Goal: Information Seeking & Learning: Compare options

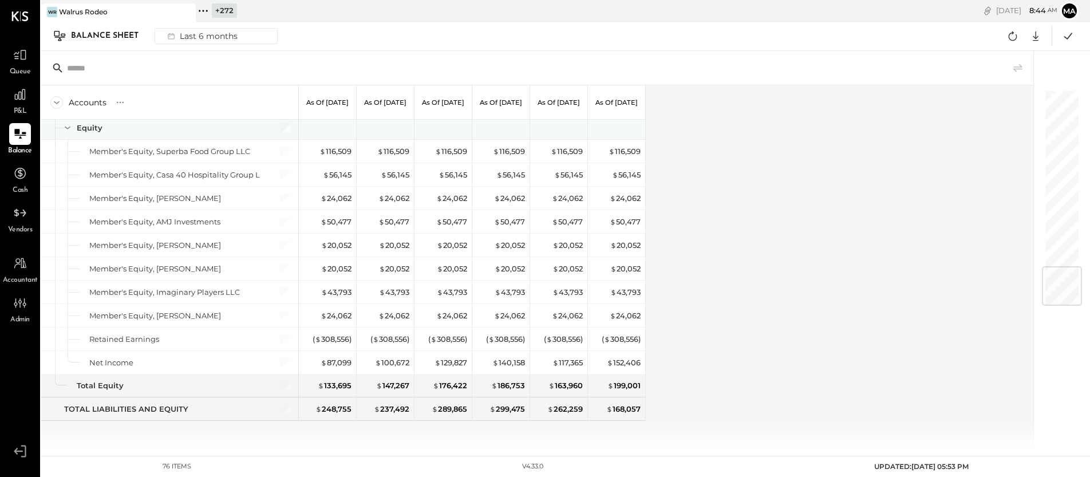
scroll to position [1482, 0]
click at [200, 9] on icon at bounding box center [203, 10] width 15 height 15
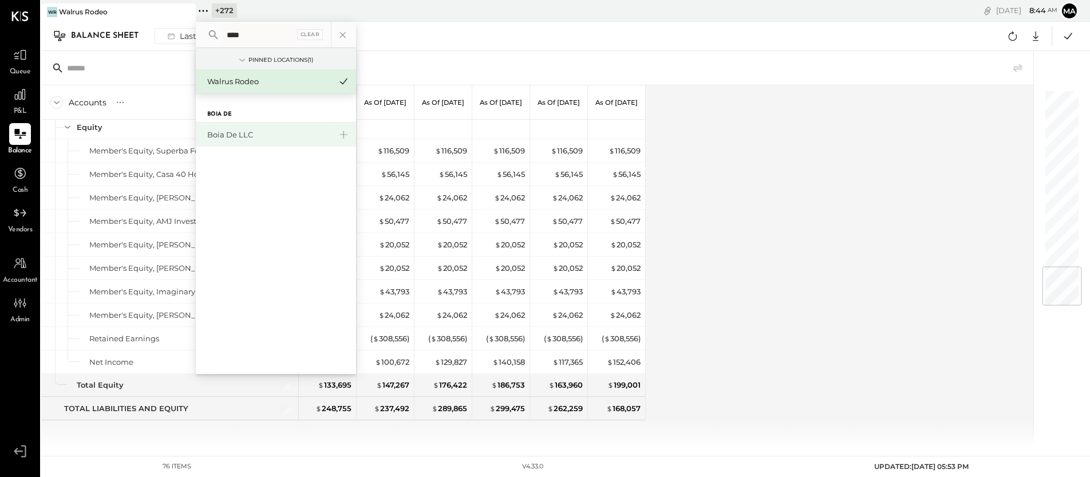
type input "****"
click at [228, 133] on div "Boia De LLC" at bounding box center [269, 134] width 124 height 11
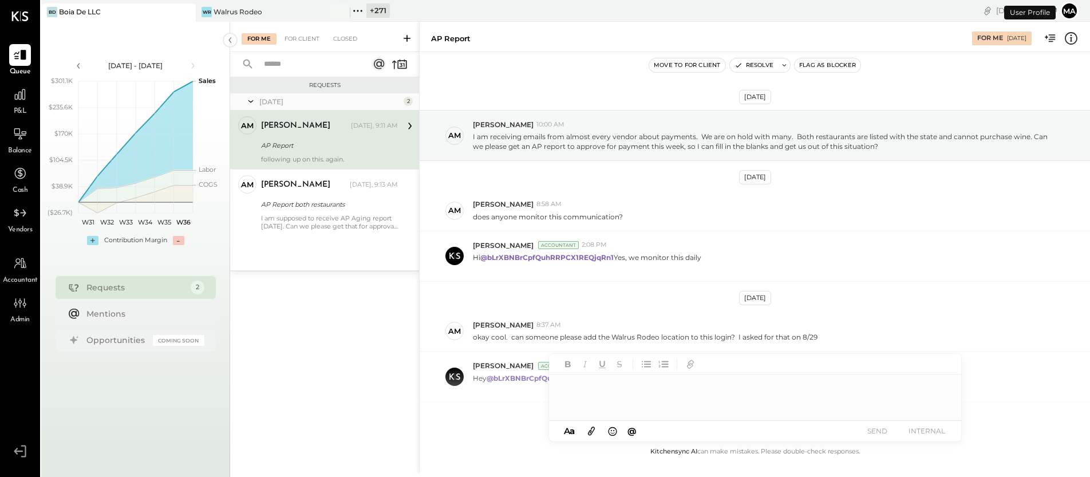
scroll to position [113, 0]
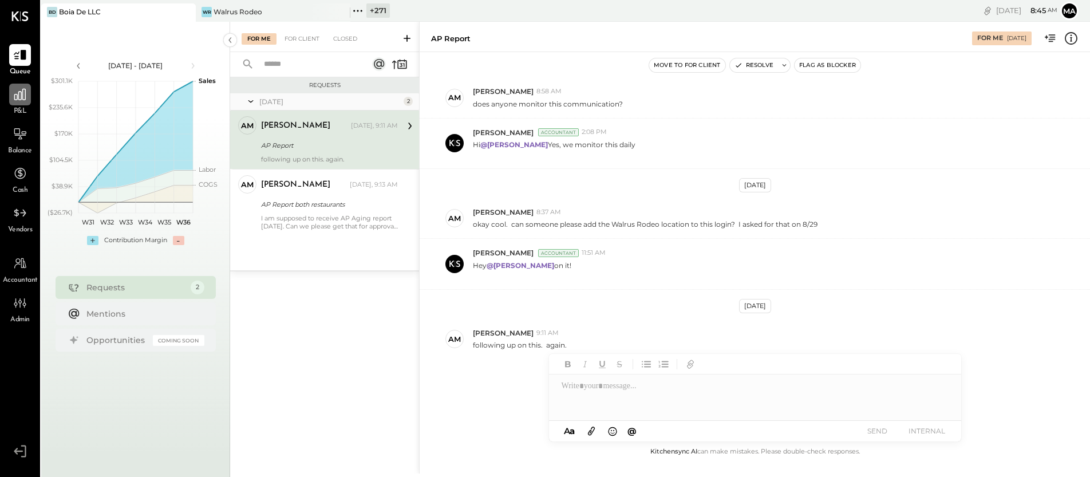
click at [27, 94] on icon at bounding box center [20, 94] width 15 height 15
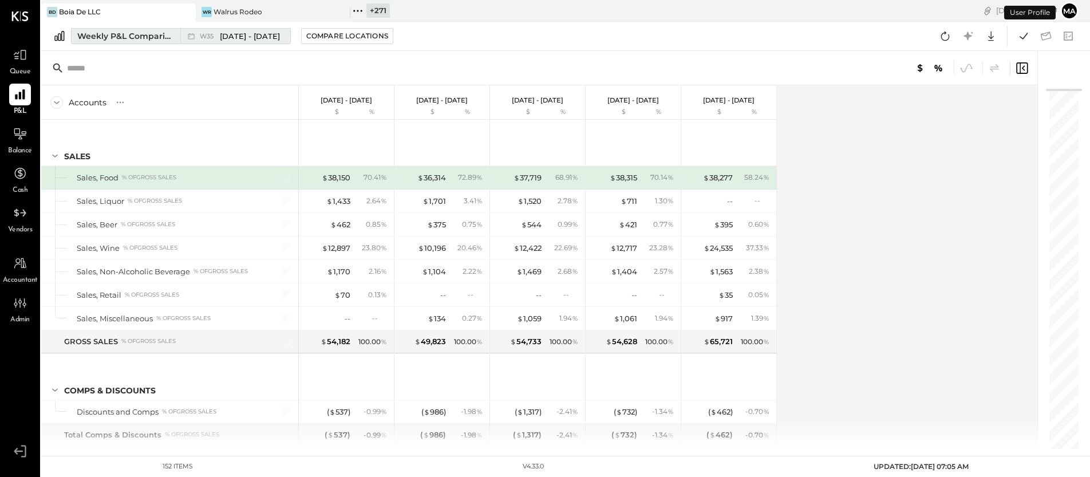
click at [185, 37] on icon at bounding box center [190, 35] width 11 height 11
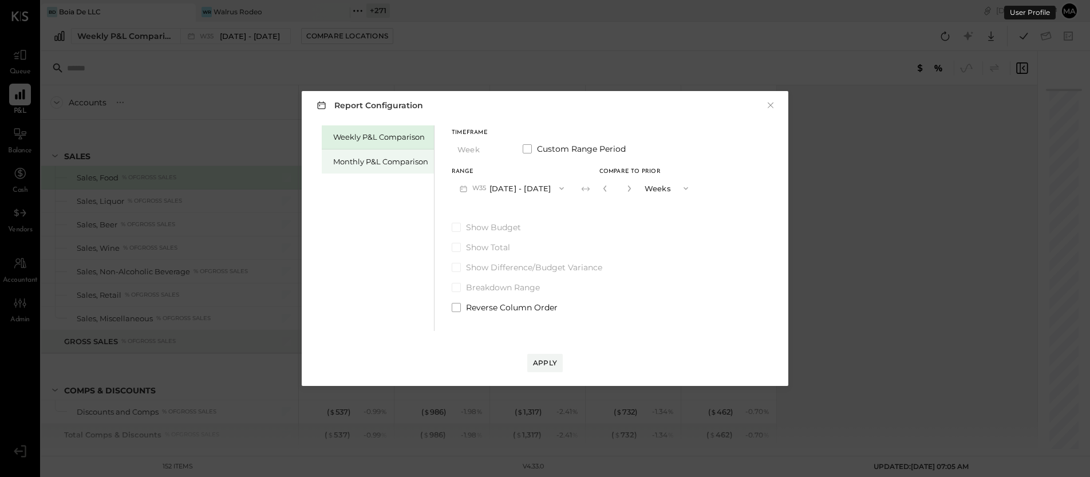
click at [361, 159] on div "Monthly P&L Comparison" at bounding box center [380, 161] width 95 height 11
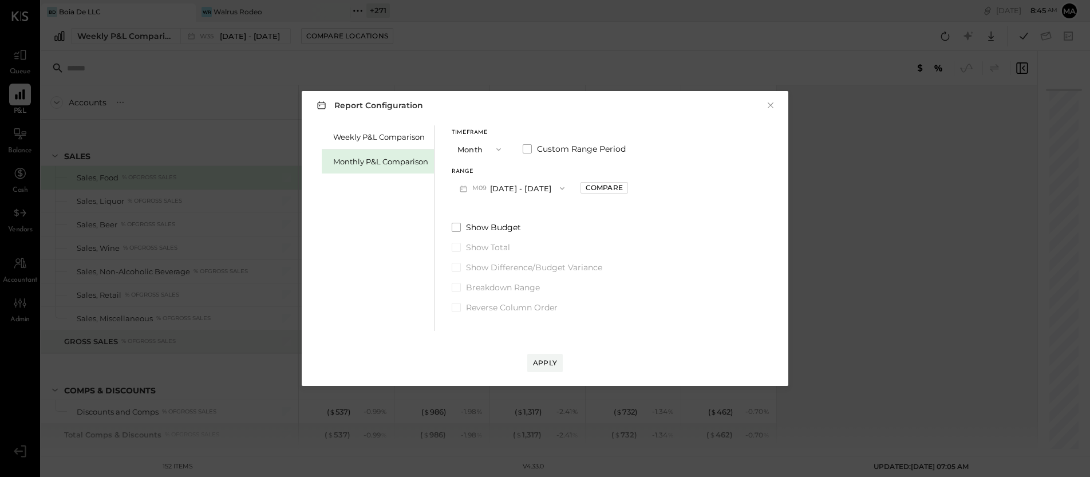
click at [528, 188] on button "M09 [DATE] - [DATE]" at bounding box center [512, 187] width 121 height 21
click at [524, 231] on div "M07 [DATE] - [DATE]" at bounding box center [517, 238] width 131 height 24
click at [596, 189] on div "Compare" at bounding box center [604, 188] width 37 height 10
click at [626, 188] on icon "button" at bounding box center [629, 188] width 7 height 7
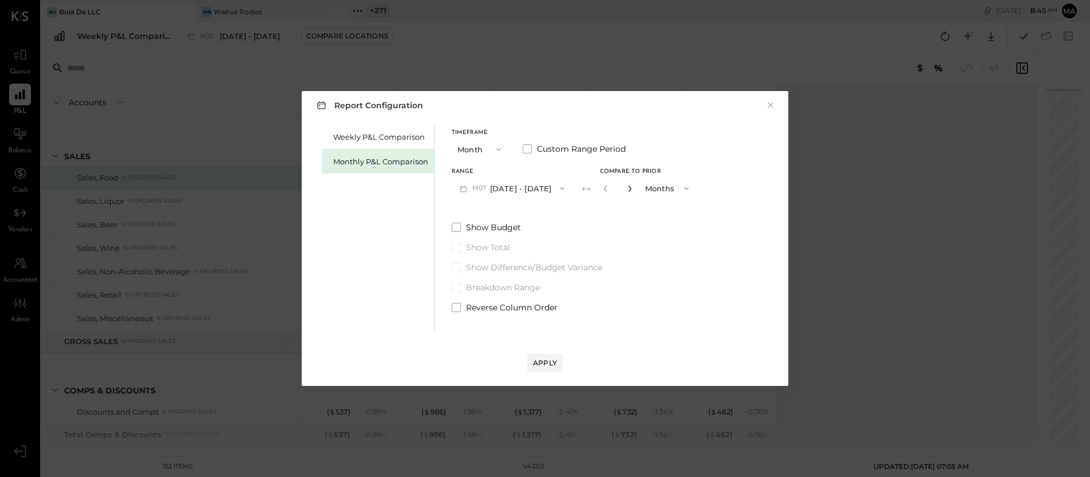
click at [626, 188] on icon "button" at bounding box center [629, 188] width 7 height 7
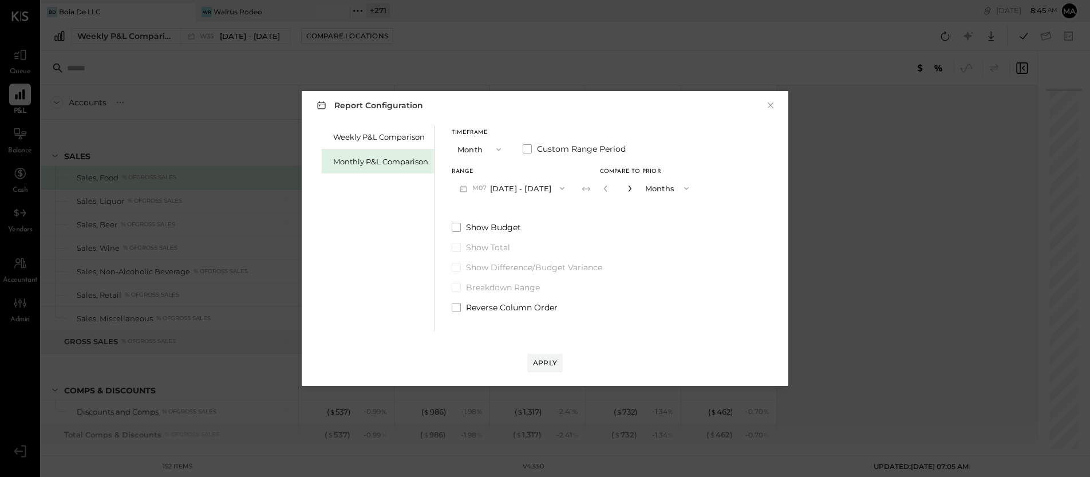
click at [626, 188] on icon "button" at bounding box center [629, 188] width 7 height 7
type input "**"
click at [554, 358] on div "Apply" at bounding box center [545, 363] width 24 height 10
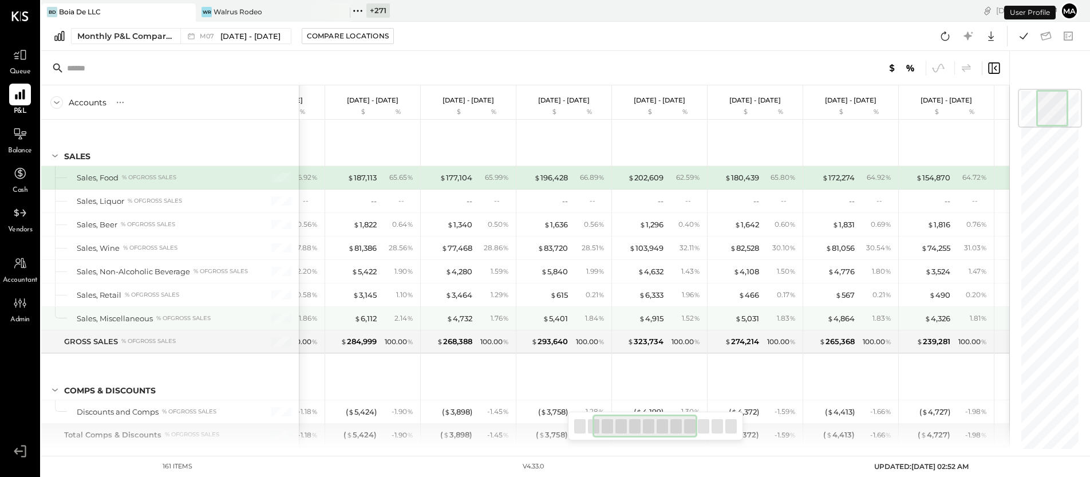
scroll to position [0, 436]
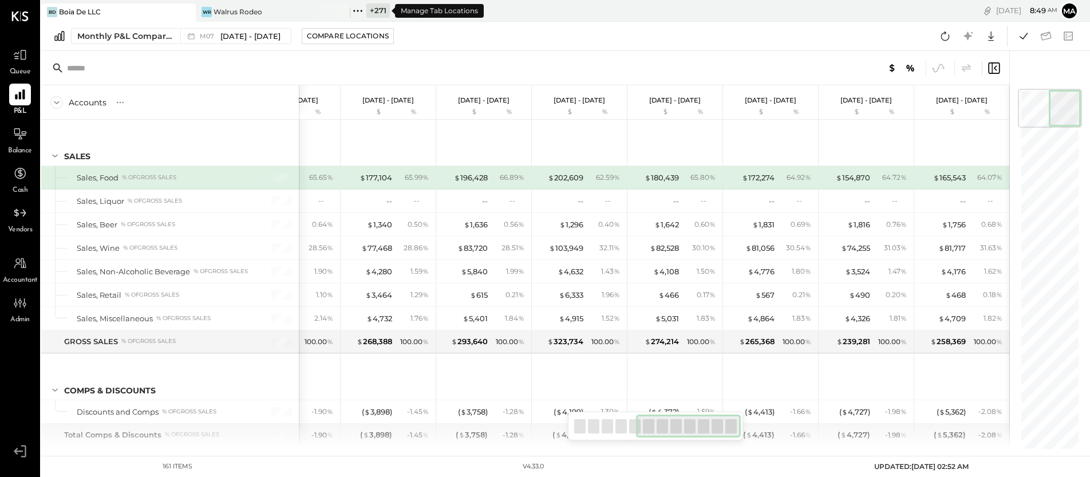
click at [360, 10] on icon at bounding box center [357, 10] width 15 height 15
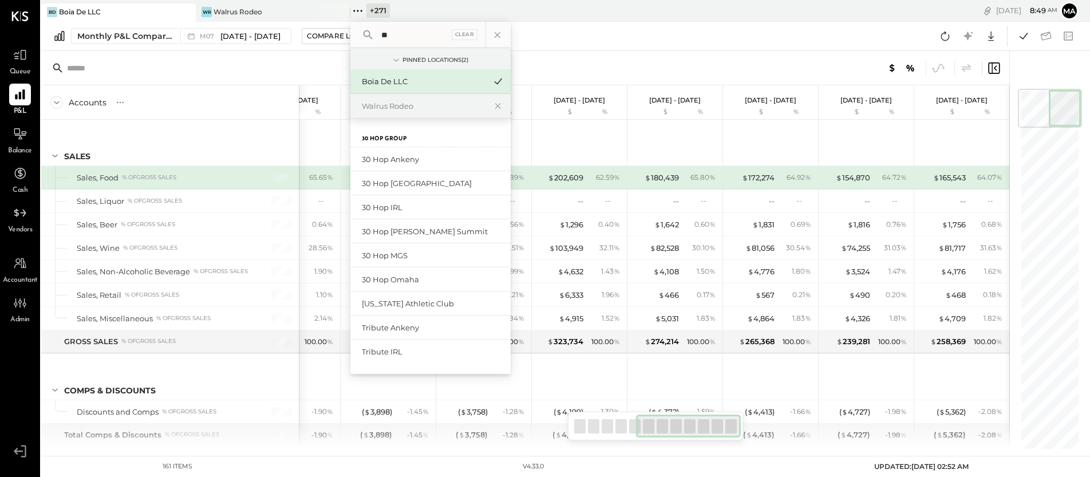
type input "*"
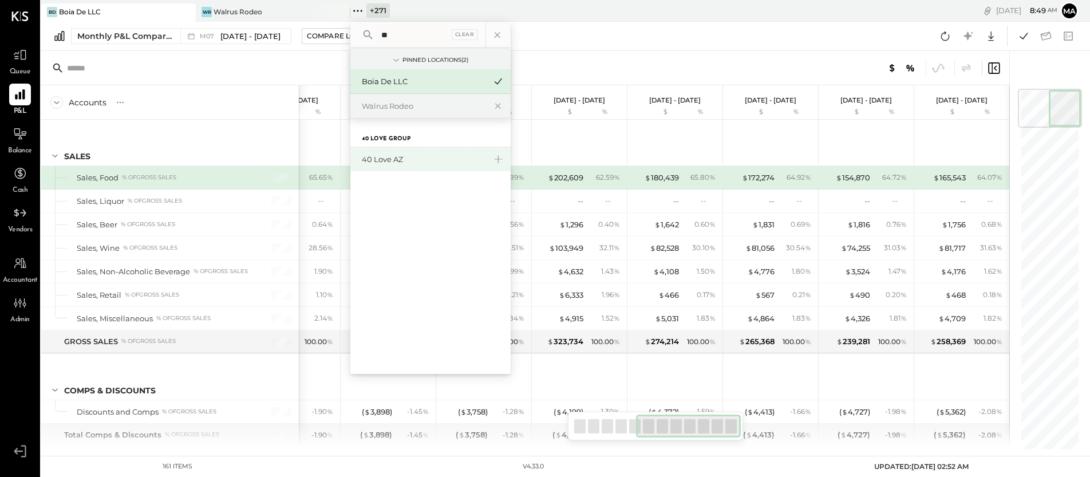
type input "**"
click at [396, 164] on div "40 Love AZ" at bounding box center [424, 159] width 124 height 11
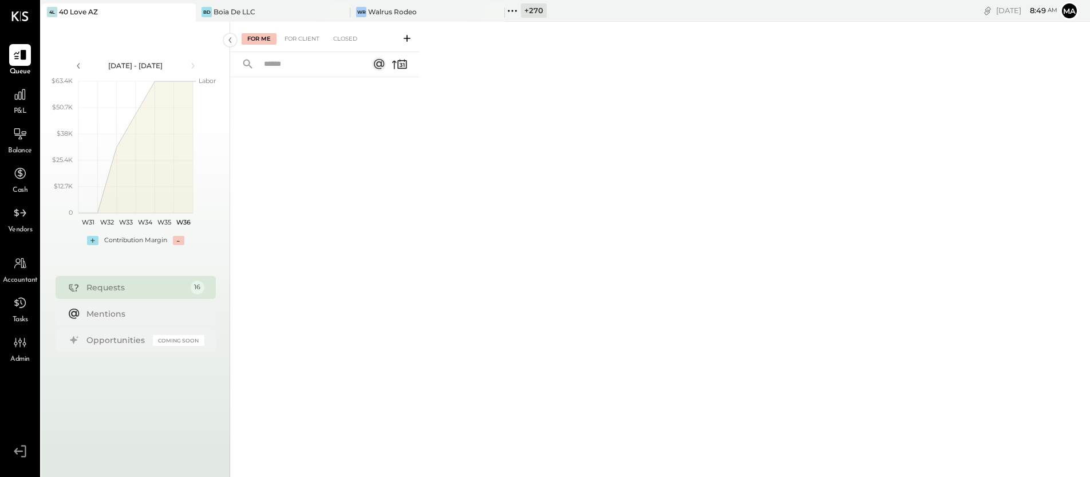
click at [117, 290] on div "Requests" at bounding box center [135, 287] width 98 height 11
click at [302, 35] on div "For Client" at bounding box center [302, 38] width 46 height 11
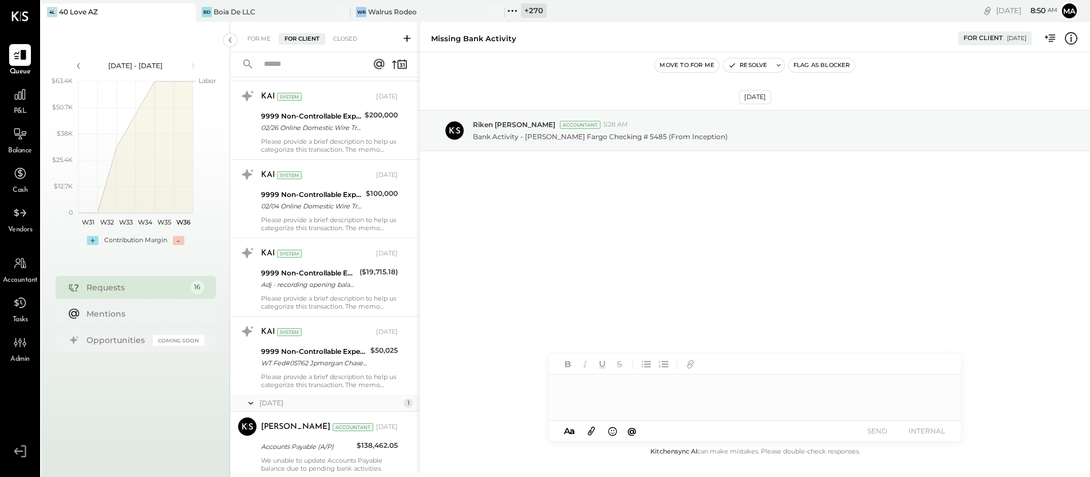
scroll to position [976, 0]
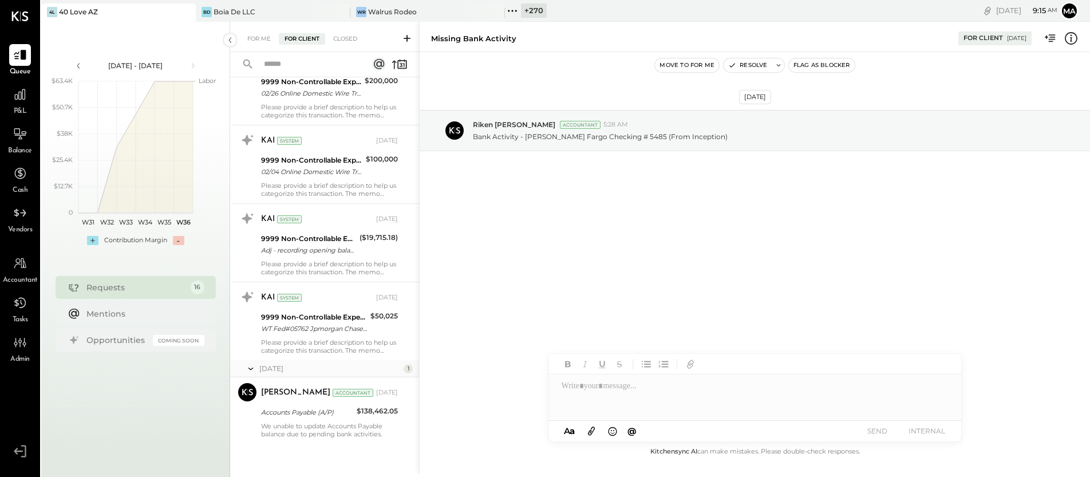
click at [512, 8] on icon at bounding box center [512, 10] width 15 height 15
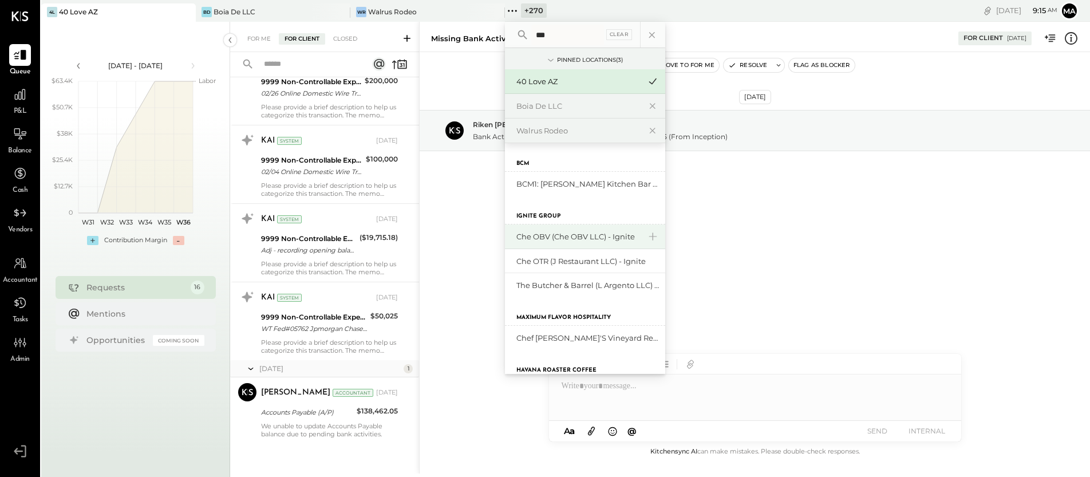
type input "***"
click at [544, 240] on div "Che OBV (Che OBV LLC) - Ignite" at bounding box center [578, 236] width 124 height 11
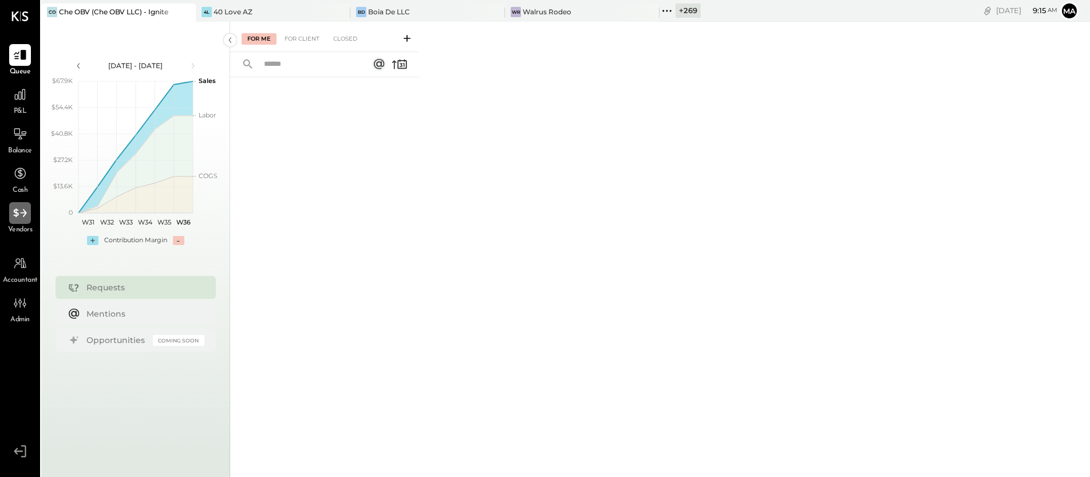
click at [22, 216] on icon at bounding box center [20, 213] width 15 height 15
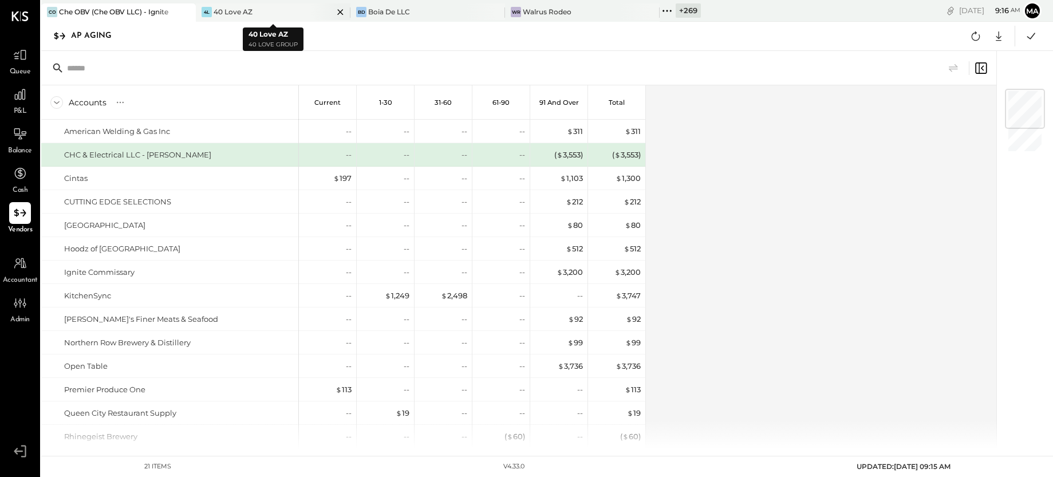
click at [247, 10] on div "40 Love AZ" at bounding box center [233, 12] width 39 height 10
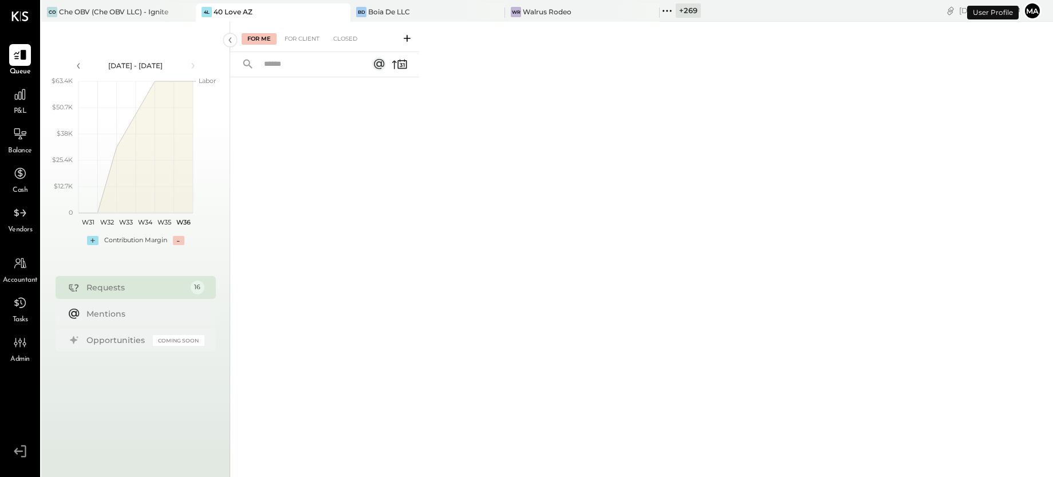
click at [666, 11] on icon at bounding box center [667, 10] width 15 height 15
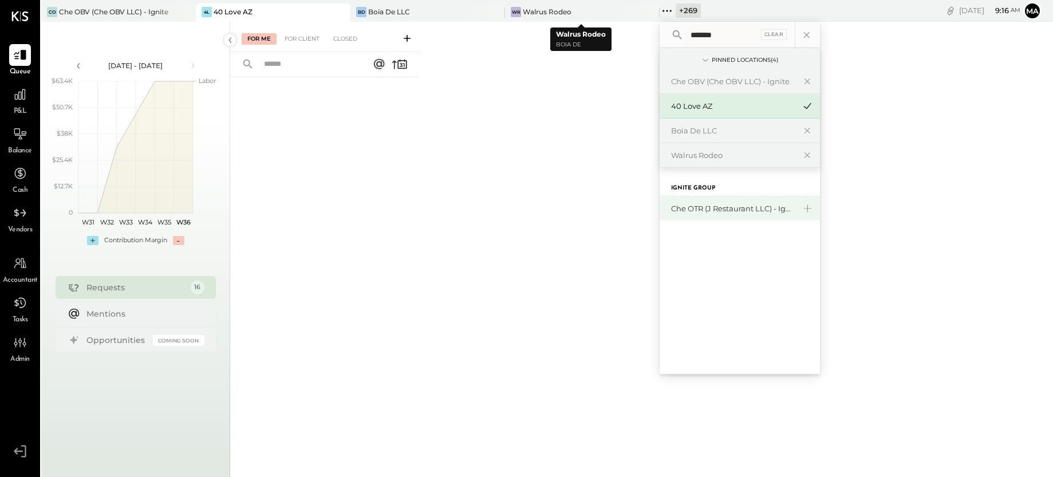
type input "*******"
click at [744, 208] on div "Che OTR (J Restaurant LLC) - Ignite" at bounding box center [733, 208] width 124 height 11
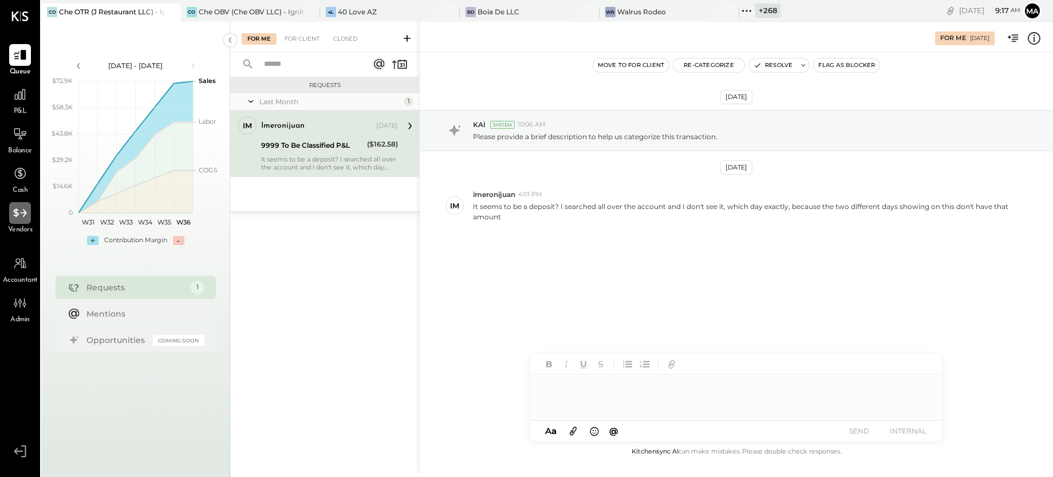
click at [19, 208] on icon at bounding box center [20, 213] width 15 height 15
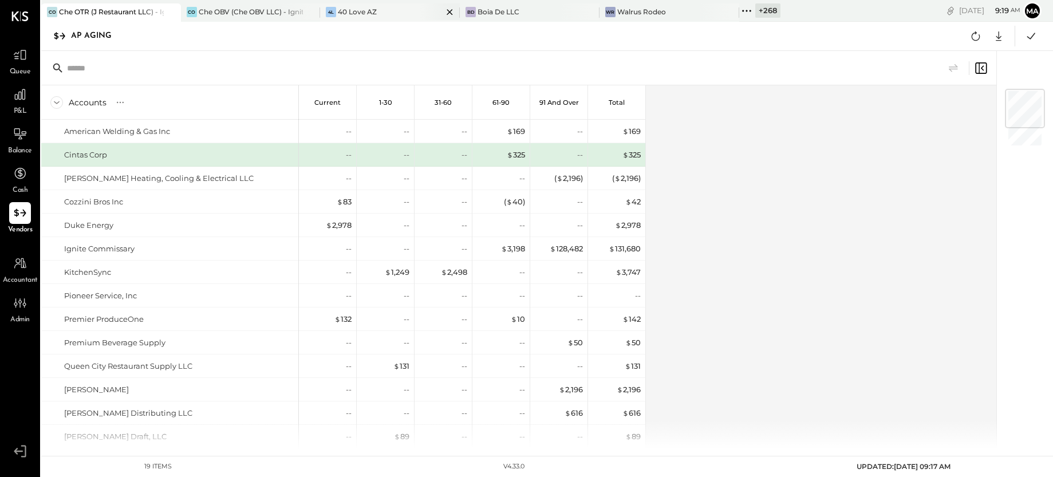
click at [448, 11] on icon at bounding box center [450, 12] width 14 height 14
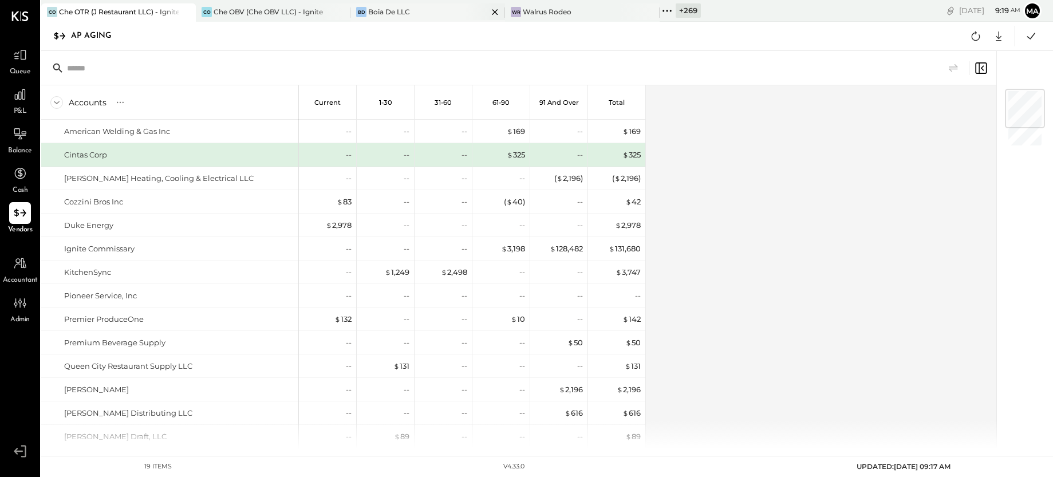
click at [497, 11] on icon at bounding box center [495, 12] width 14 height 14
click at [187, 11] on icon at bounding box center [186, 12] width 14 height 14
click at [52, 12] on icon at bounding box center [48, 10] width 15 height 15
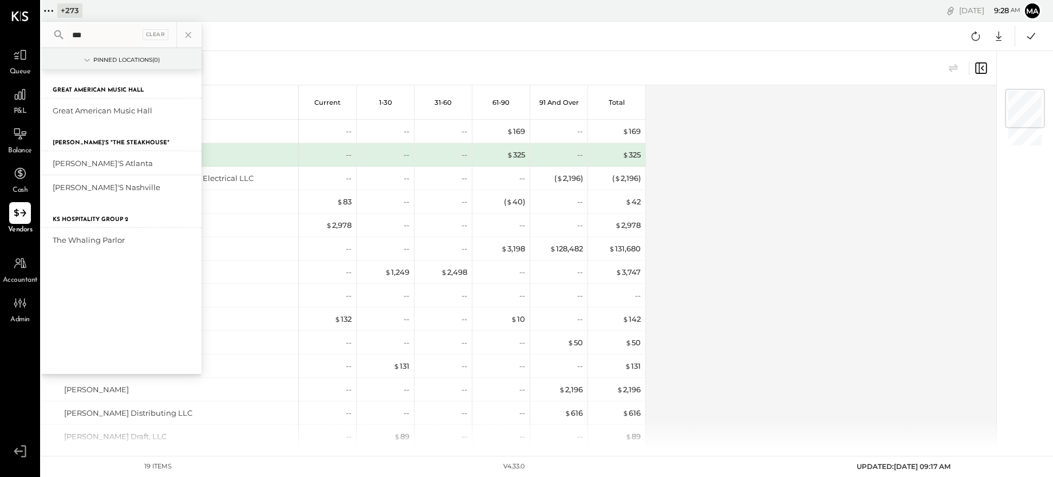
type input "***"
click at [89, 161] on div "[PERSON_NAME]'s Atlanta" at bounding box center [115, 163] width 124 height 11
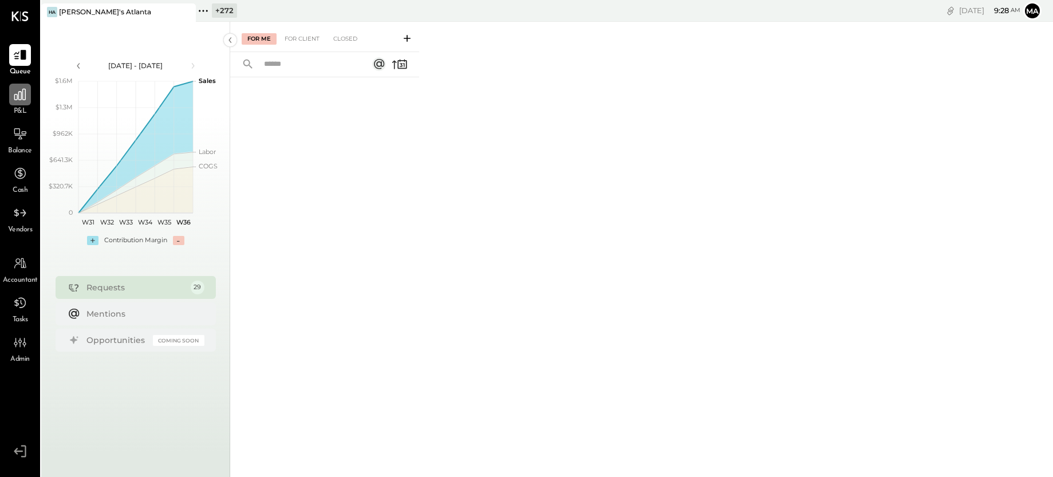
click at [14, 98] on icon at bounding box center [20, 94] width 15 height 15
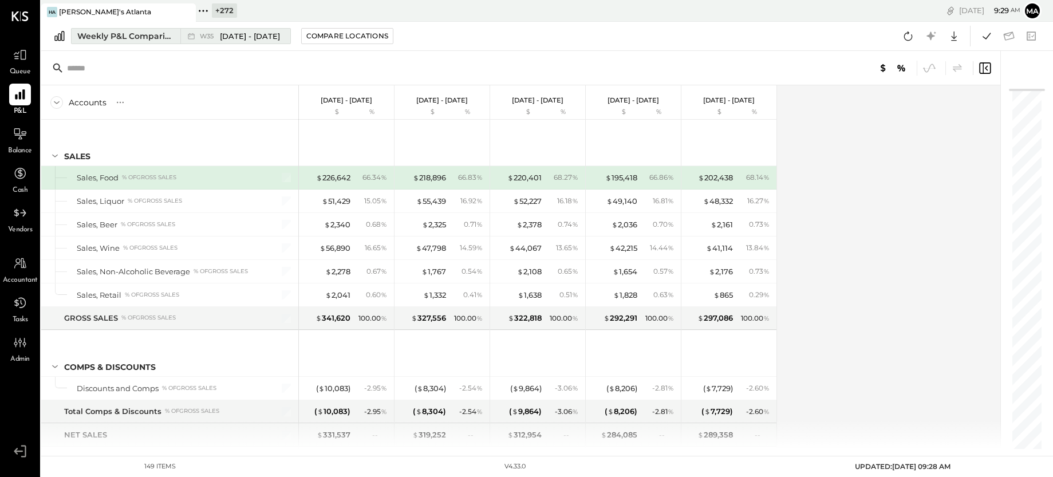
click at [206, 37] on span "W35" at bounding box center [208, 36] width 17 height 6
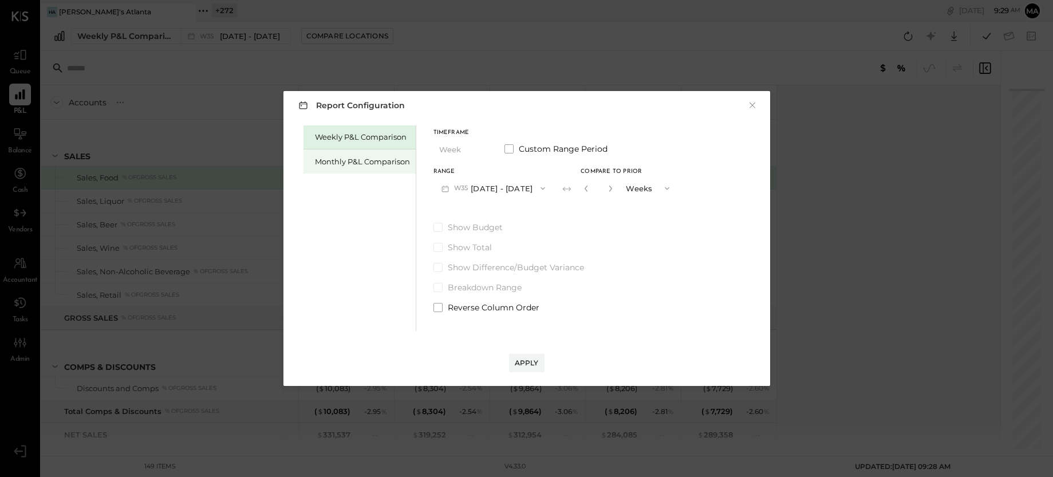
click at [374, 161] on div "Monthly P&L Comparison" at bounding box center [362, 161] width 95 height 11
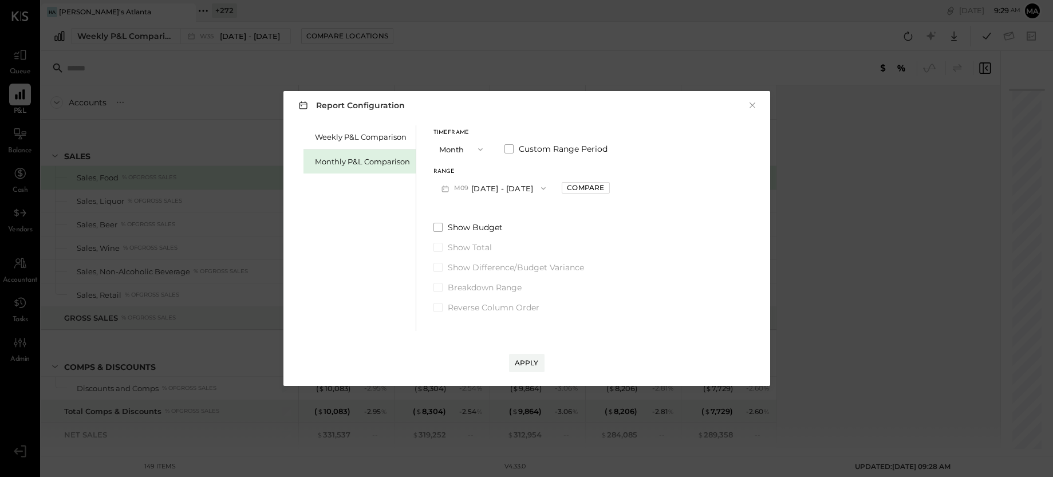
click at [519, 191] on button "M09 [DATE] - [DATE]" at bounding box center [493, 187] width 121 height 21
click at [503, 216] on span "[DATE] - [DATE]" at bounding box center [488, 214] width 54 height 10
click at [581, 186] on div "Compare" at bounding box center [585, 188] width 37 height 10
click at [610, 186] on icon "button" at bounding box center [611, 188] width 3 height 6
click at [607, 186] on icon "button" at bounding box center [610, 188] width 7 height 7
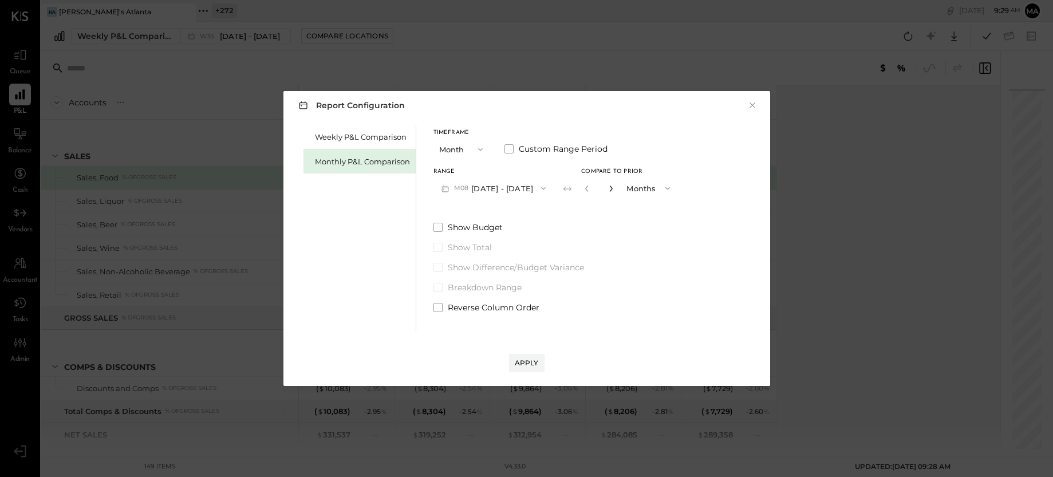
click at [607, 186] on icon "button" at bounding box center [610, 188] width 7 height 7
type input "*"
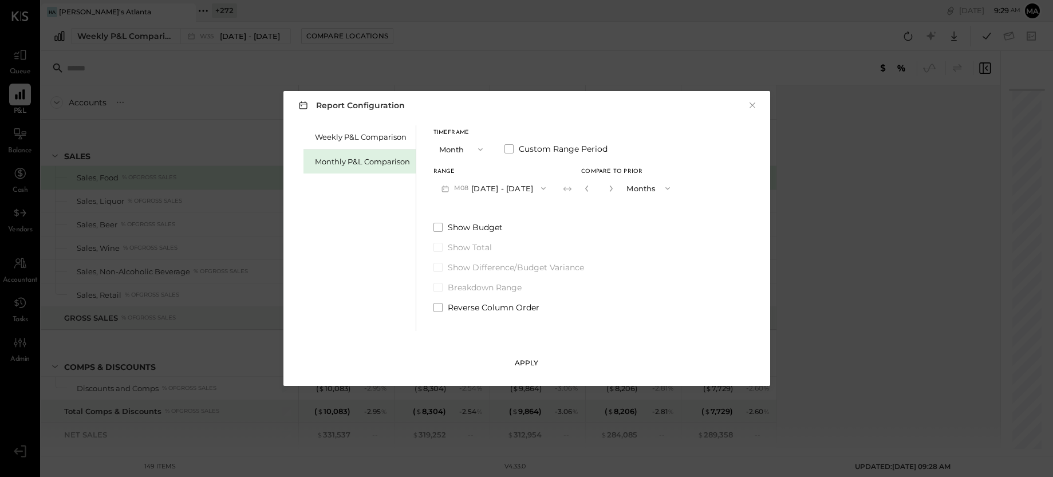
click at [532, 364] on div "Apply" at bounding box center [527, 363] width 24 height 10
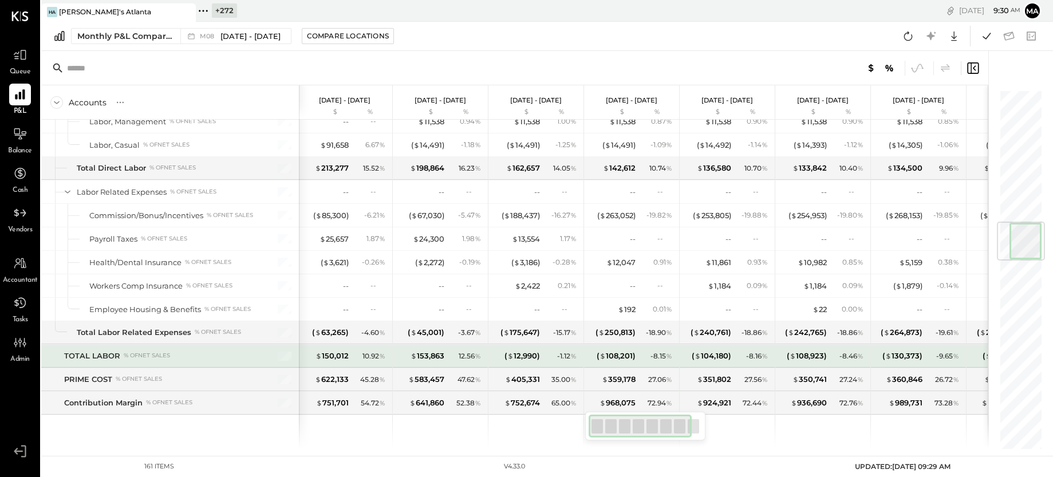
scroll to position [1123, 0]
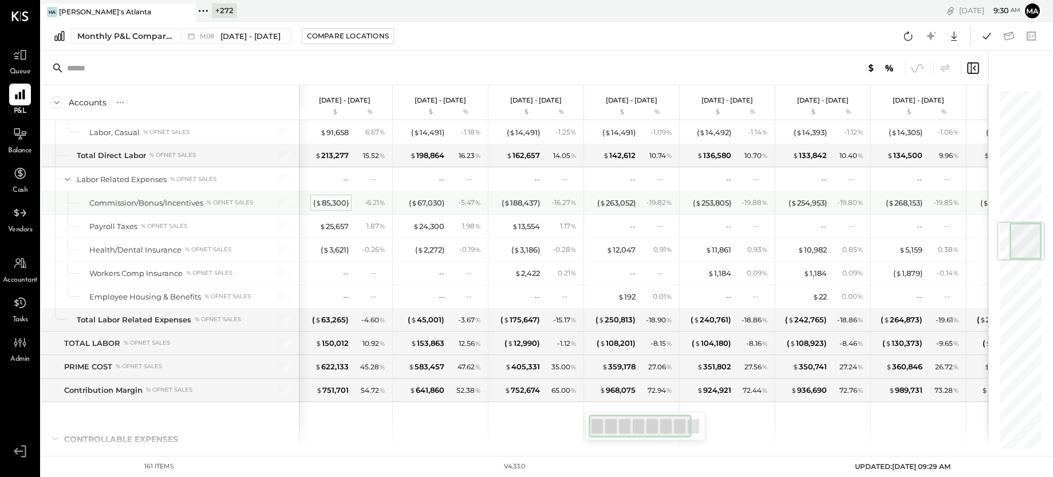
click at [326, 195] on div "( $ 85,300 ) - 6.21 %" at bounding box center [346, 202] width 86 height 23
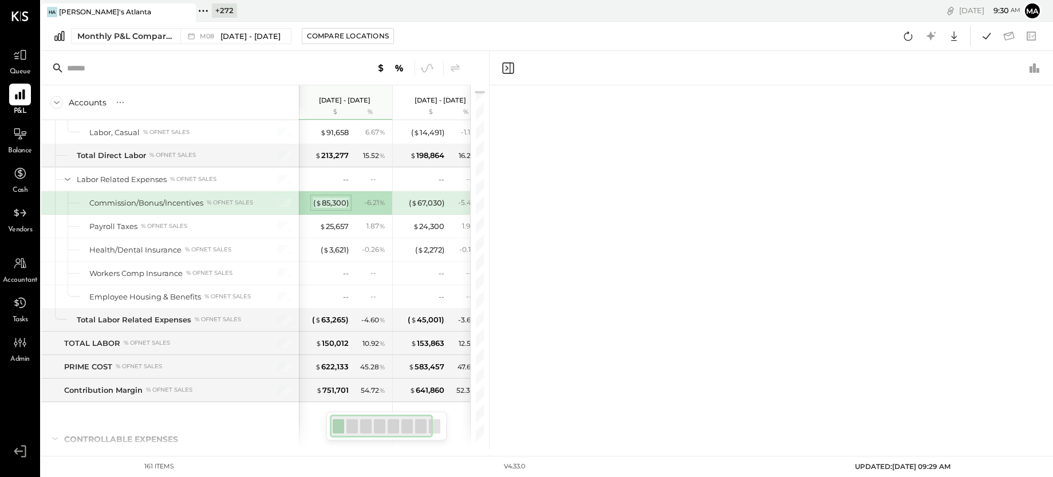
click at [325, 198] on div "( $ 85,300 )" at bounding box center [330, 203] width 35 height 11
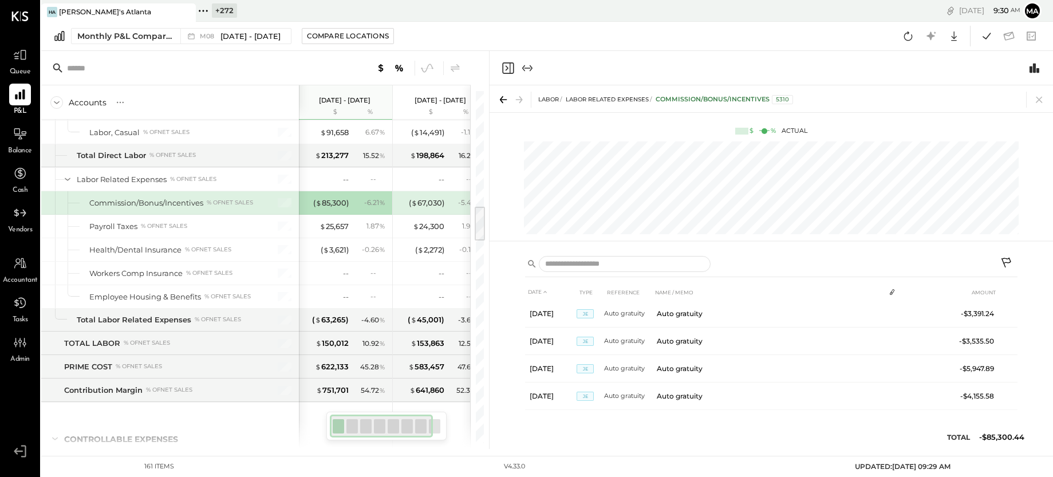
scroll to position [609, 0]
click at [500, 96] on icon at bounding box center [503, 100] width 16 height 16
click at [1037, 101] on icon at bounding box center [1039, 100] width 6 height 6
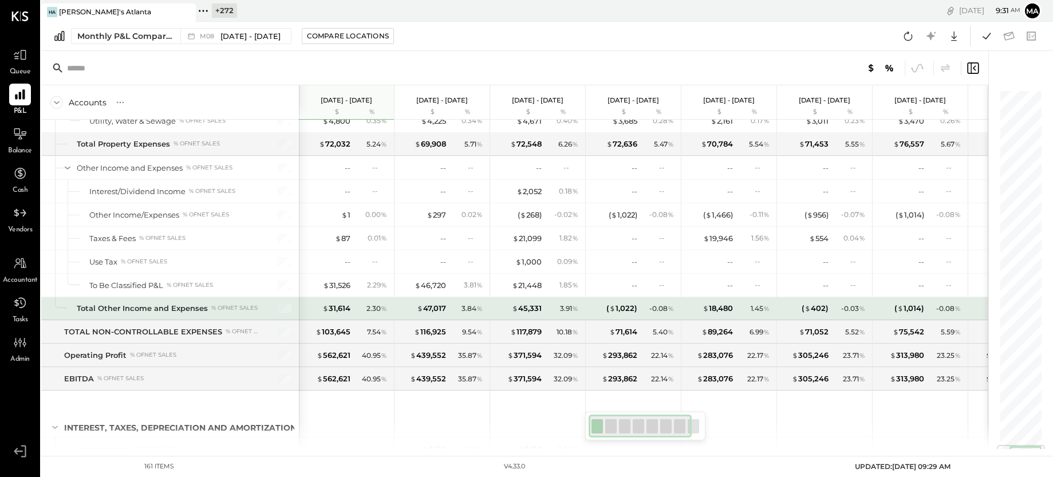
scroll to position [3015, 0]
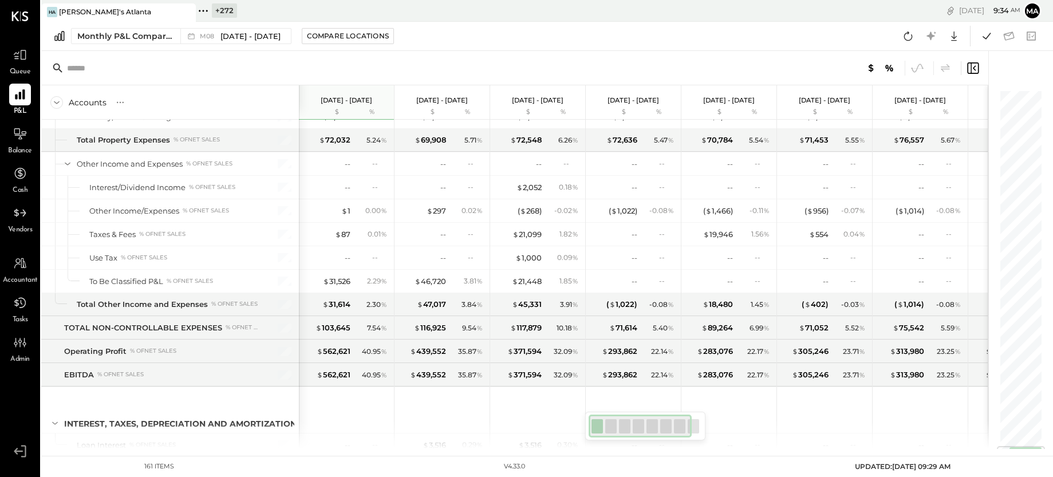
click at [205, 10] on icon at bounding box center [203, 10] width 15 height 15
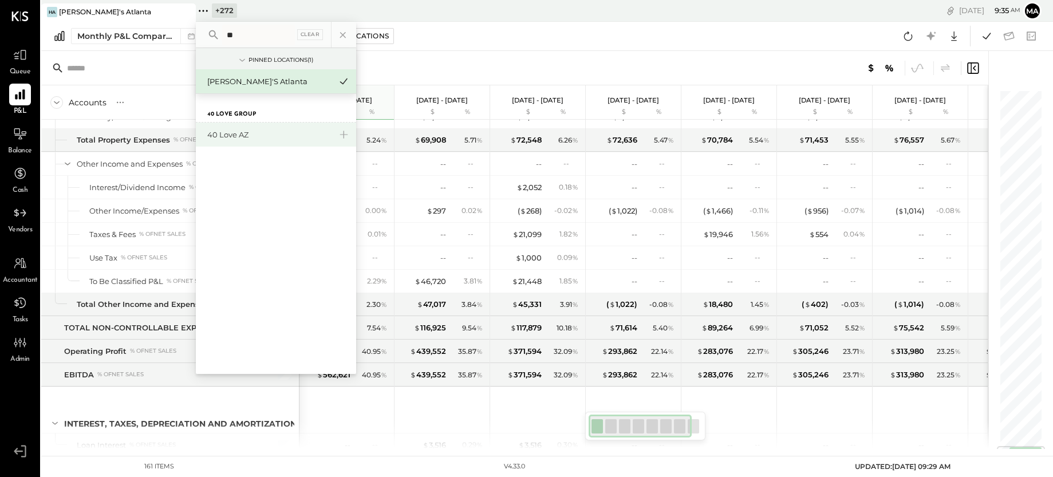
type input "**"
click at [240, 137] on div "40 Love AZ" at bounding box center [269, 134] width 124 height 11
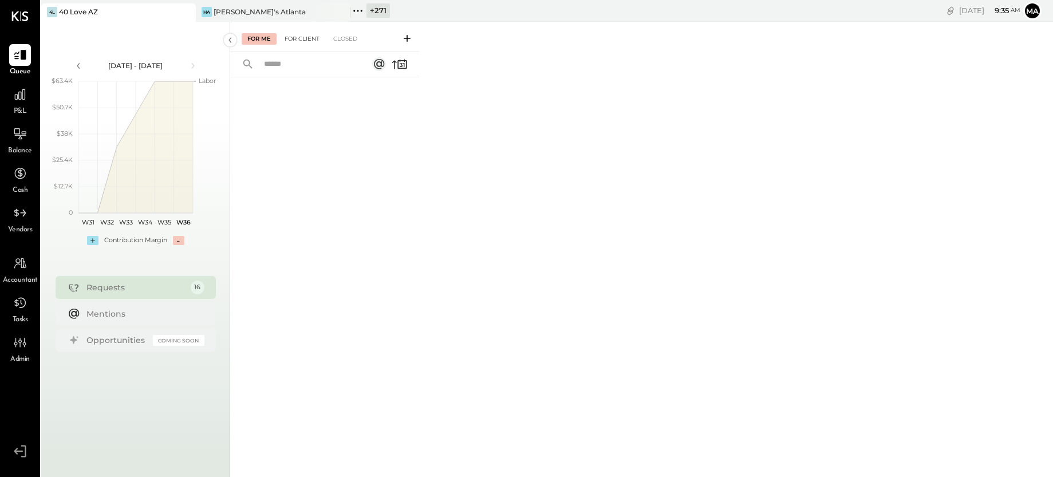
click at [299, 33] on div "For Client" at bounding box center [302, 38] width 46 height 11
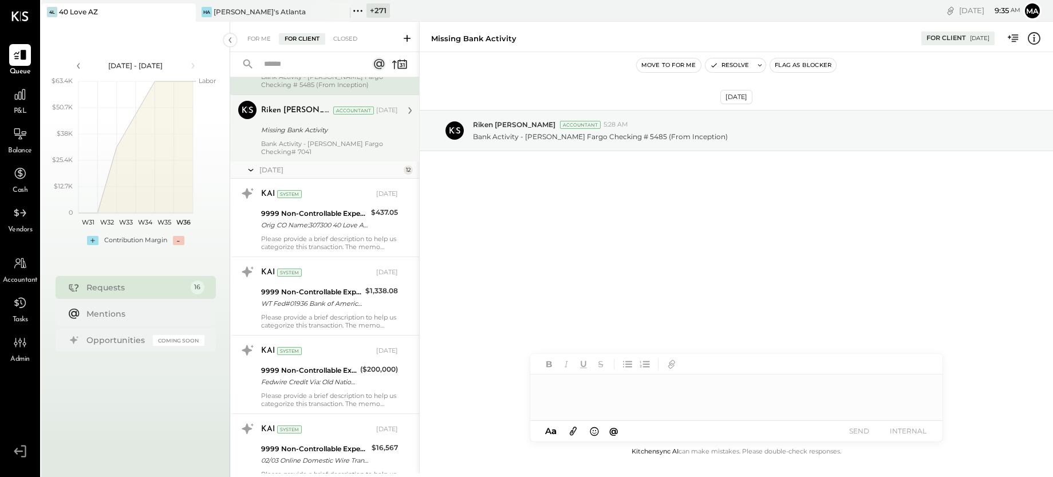
scroll to position [294, 0]
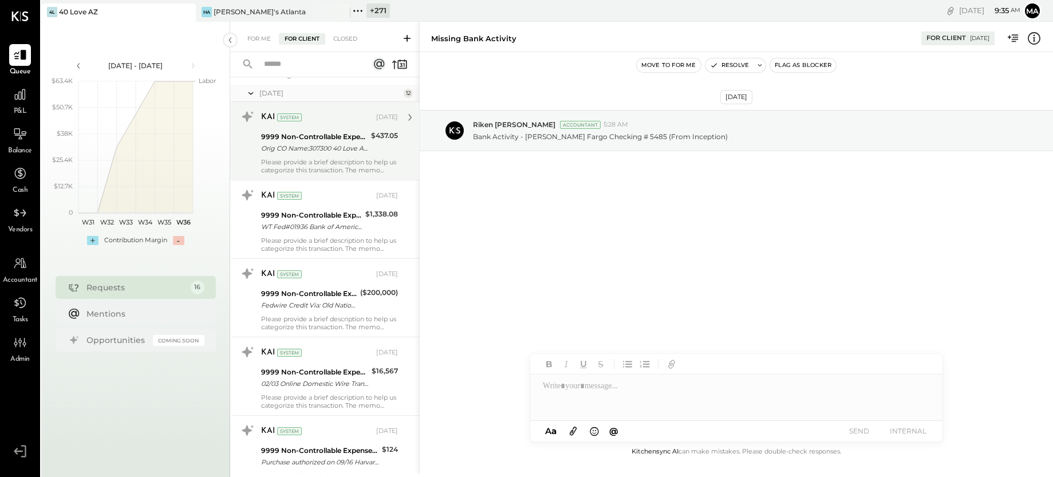
click at [322, 153] on div "Orig CO Name:307300 40 Love A Orig ID:1364227403 Desc Date:250221 CO Entry Desc…" at bounding box center [314, 148] width 106 height 11
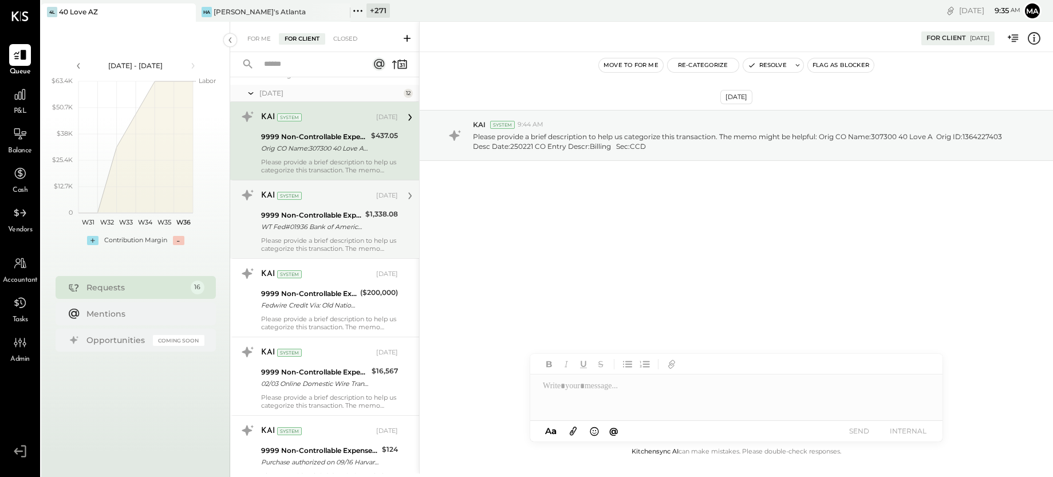
click at [329, 220] on div "9999 Non-Controllable Expenses:Other Income and Expenses:To Be Classified" at bounding box center [311, 215] width 101 height 11
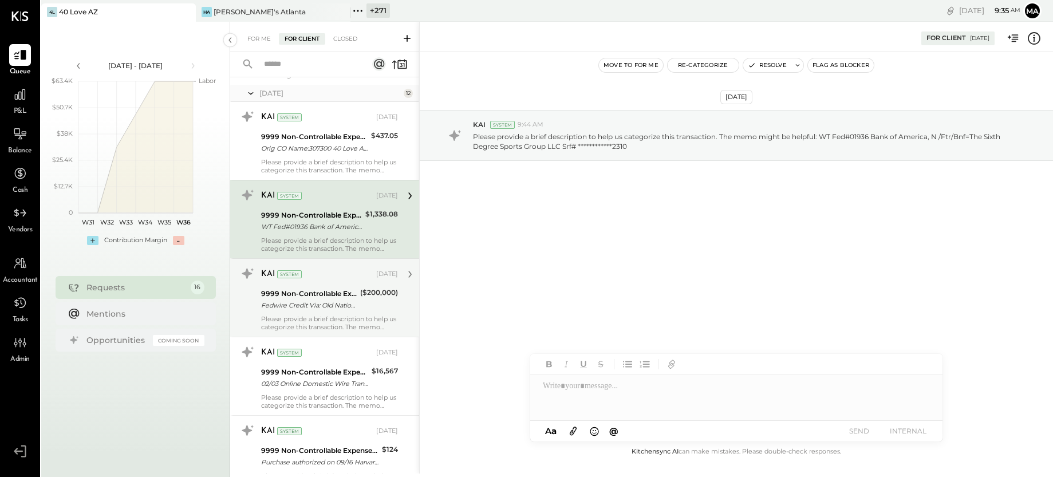
click at [325, 294] on div "9999 Non-Controllable Expenses:Other Income and Expenses:To Be Classified" at bounding box center [309, 293] width 96 height 11
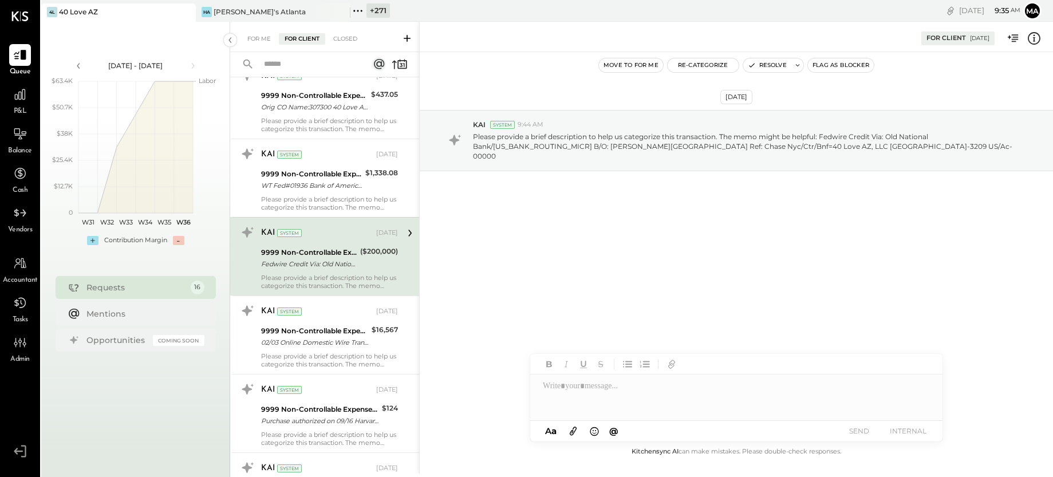
scroll to position [376, 0]
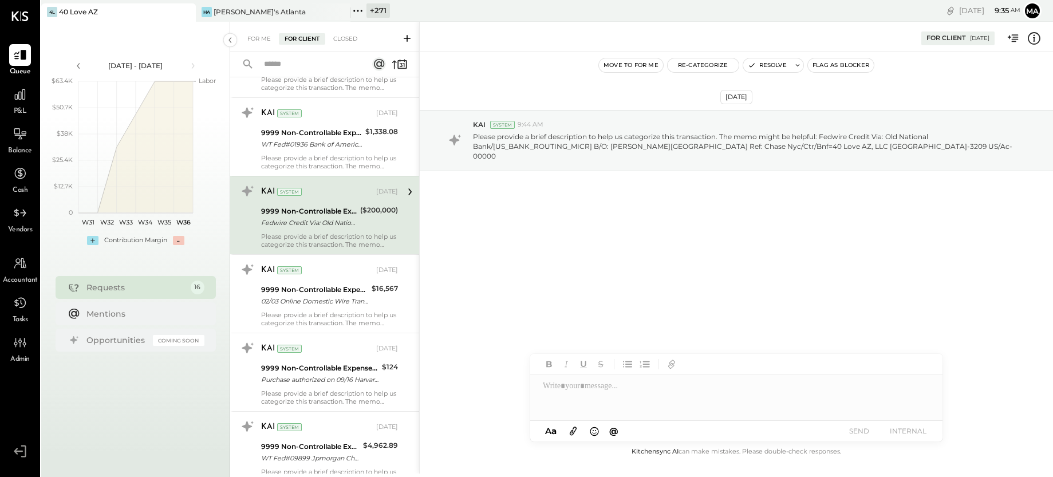
click at [325, 294] on div "9999 Non-Controllable Expenses:Other Income and Expenses:To Be Classified" at bounding box center [314, 289] width 107 height 11
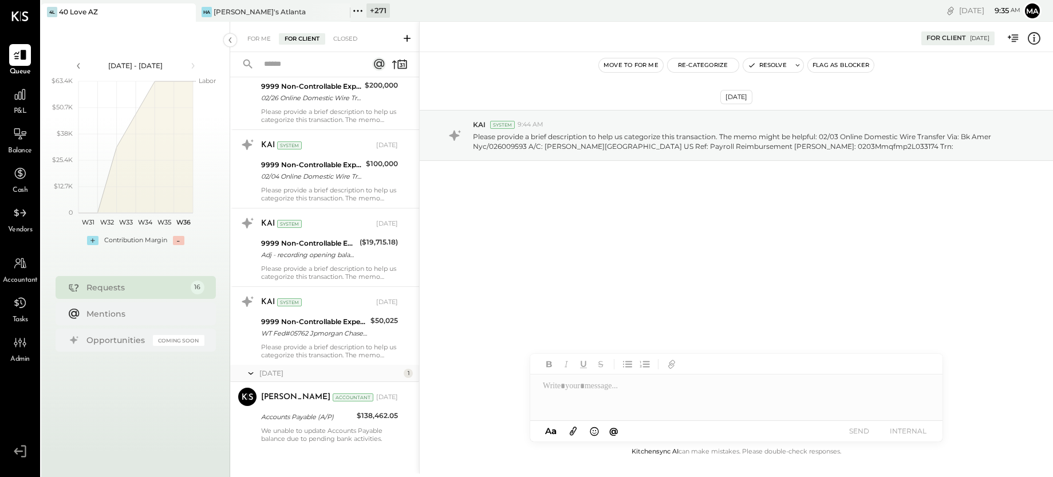
scroll to position [976, 0]
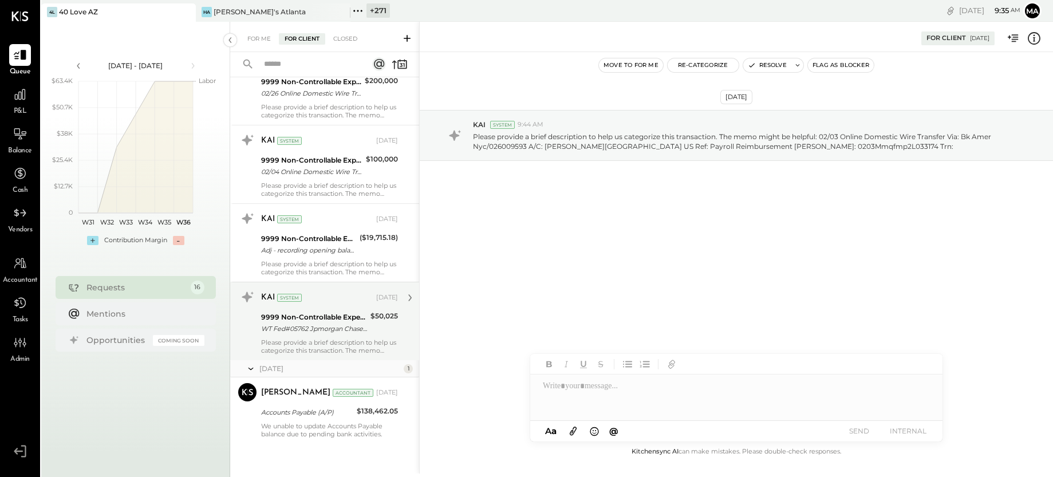
click at [322, 316] on div "9999 Non-Controllable Expenses:Other Income and Expenses:To Be Classified" at bounding box center [314, 316] width 106 height 11
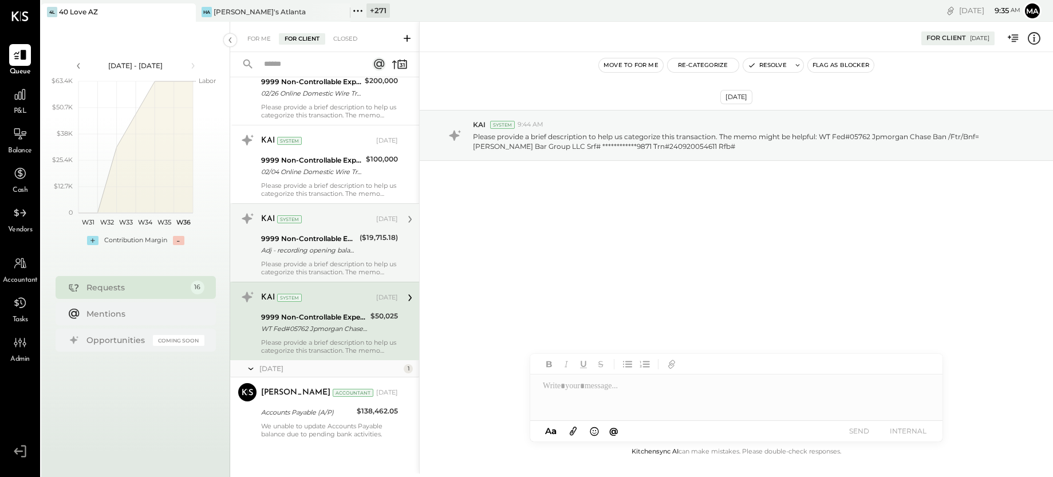
click at [333, 243] on div "9999 Non-Controllable Expenses:Other Income and Expenses:To Be Classified" at bounding box center [308, 238] width 95 height 11
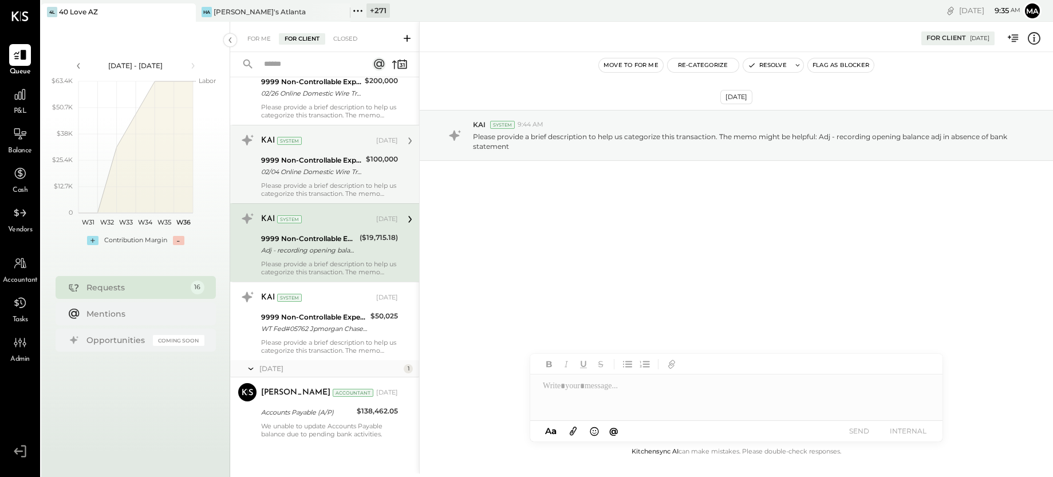
click at [323, 173] on div "02/04 Online Domestic Wire Transfer Via: Citibank West Fsb/322271724 A/C: Built…" at bounding box center [311, 171] width 101 height 11
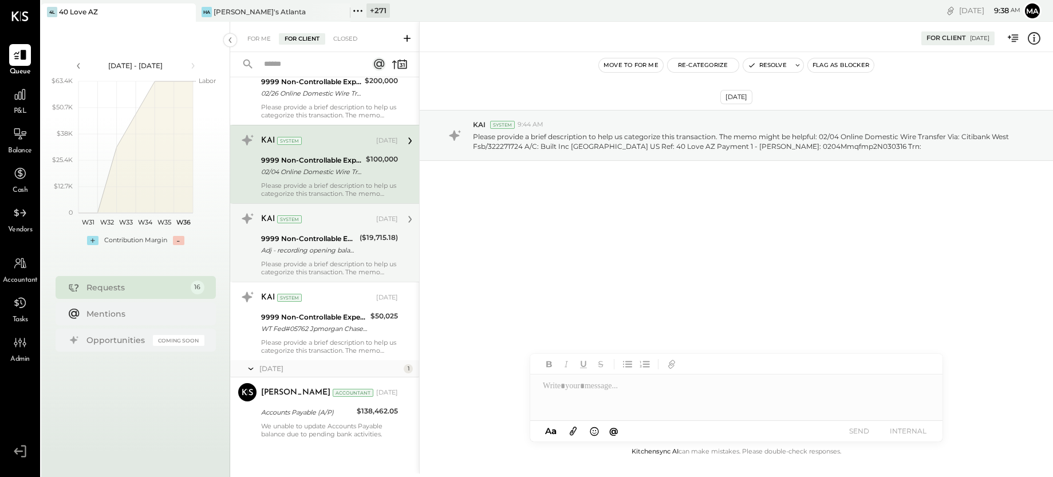
click at [333, 235] on div "9999 Non-Controllable Expenses:Other Income and Expenses:To Be Classified" at bounding box center [308, 238] width 95 height 11
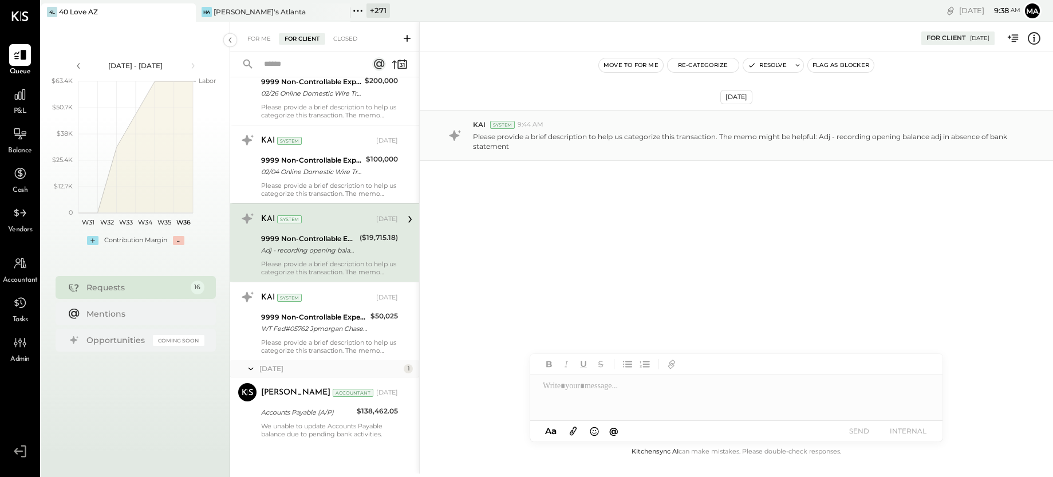
click at [720, 135] on p "Please provide a brief description to help us categorize this transaction. The …" at bounding box center [744, 141] width 542 height 19
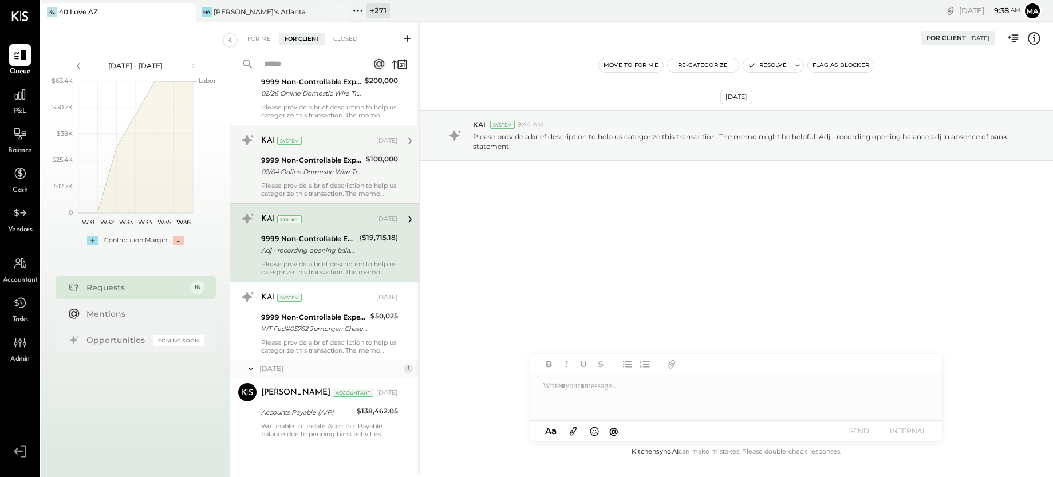
click at [315, 164] on div "9999 Non-Controllable Expenses:Other Income and Expenses:To Be Classified" at bounding box center [311, 160] width 101 height 11
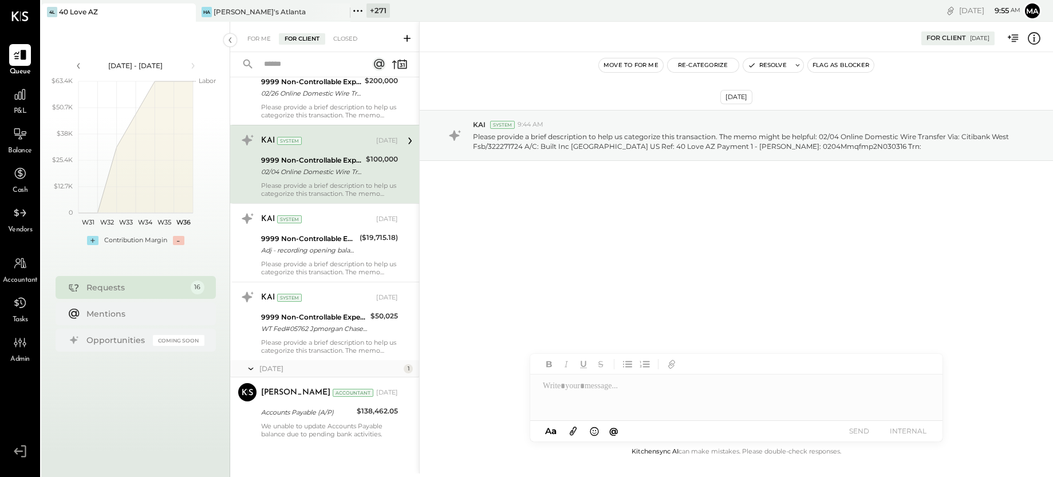
click at [362, 11] on icon at bounding box center [357, 10] width 15 height 15
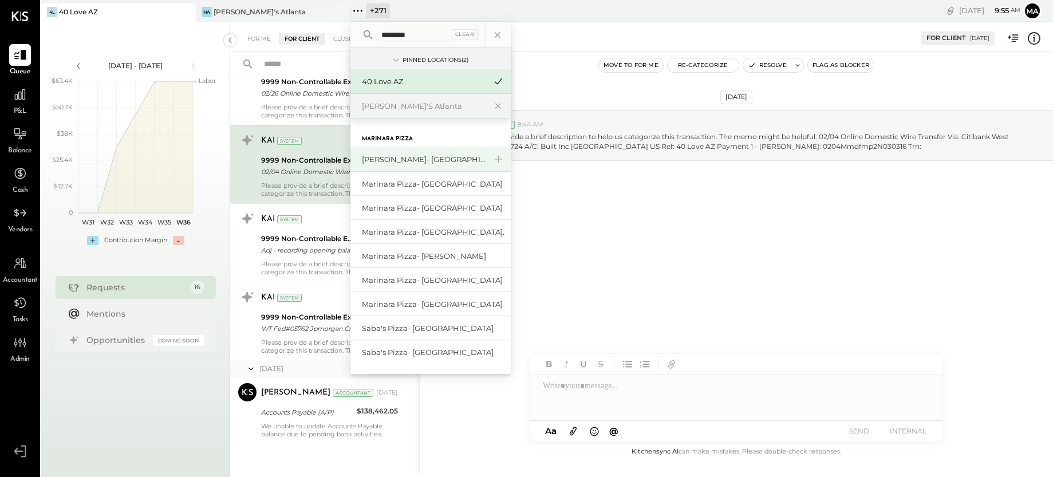
type input "********"
click at [424, 159] on div "[PERSON_NAME]- [GEOGRAPHIC_DATA]" at bounding box center [424, 159] width 124 height 11
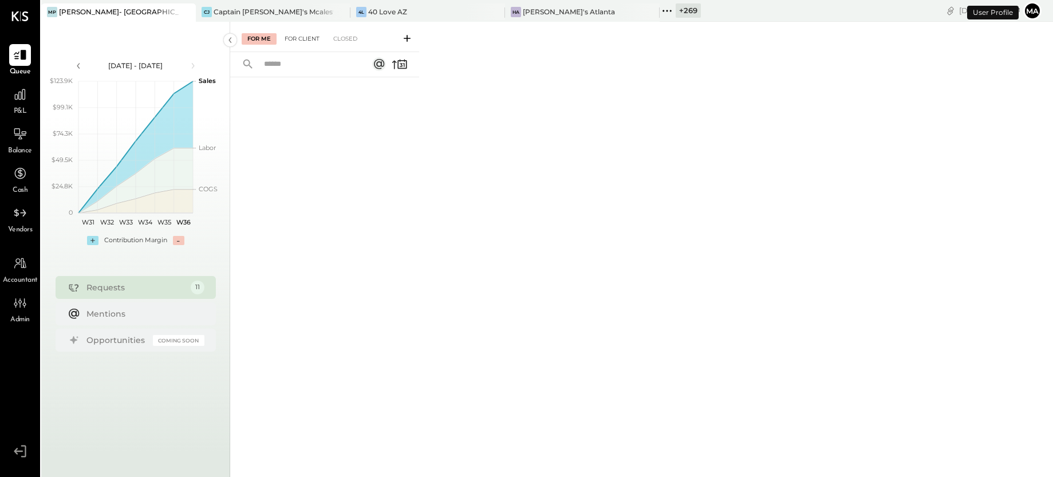
click at [296, 38] on div "For Client" at bounding box center [302, 38] width 46 height 11
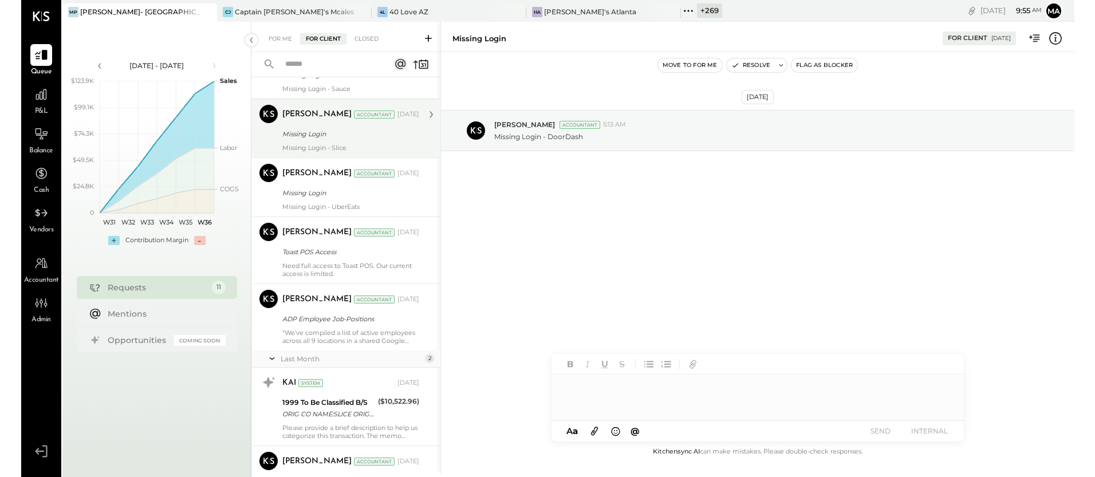
scroll to position [376, 0]
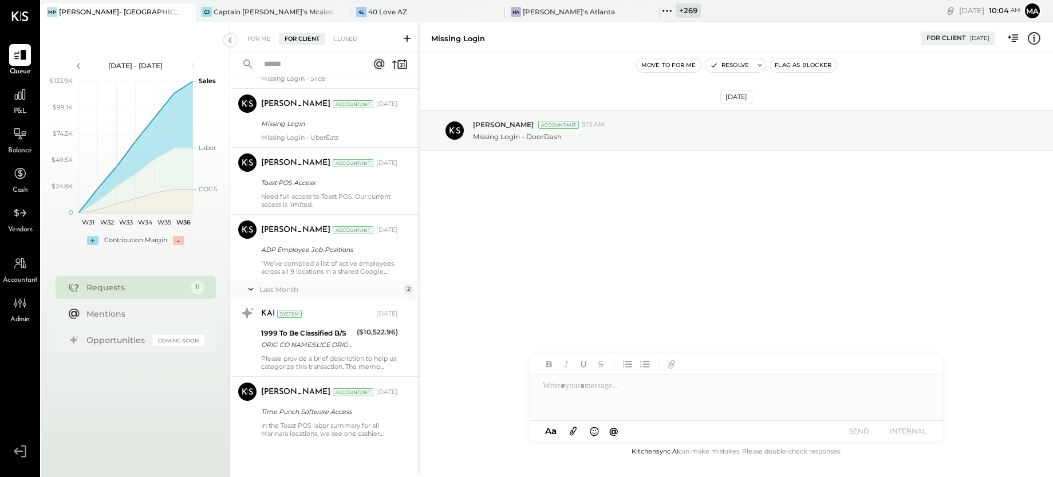
click at [187, 12] on icon at bounding box center [186, 12] width 14 height 14
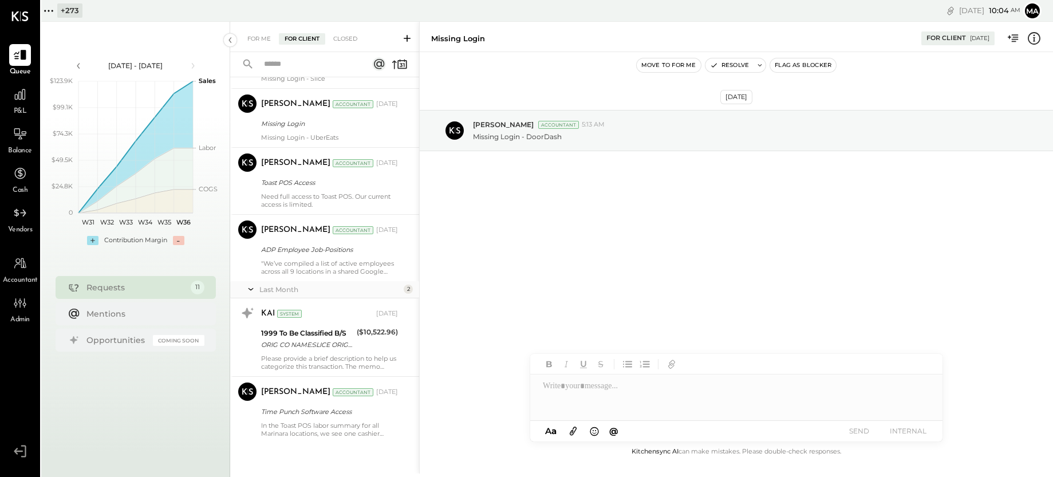
click at [55, 9] on icon at bounding box center [48, 10] width 15 height 15
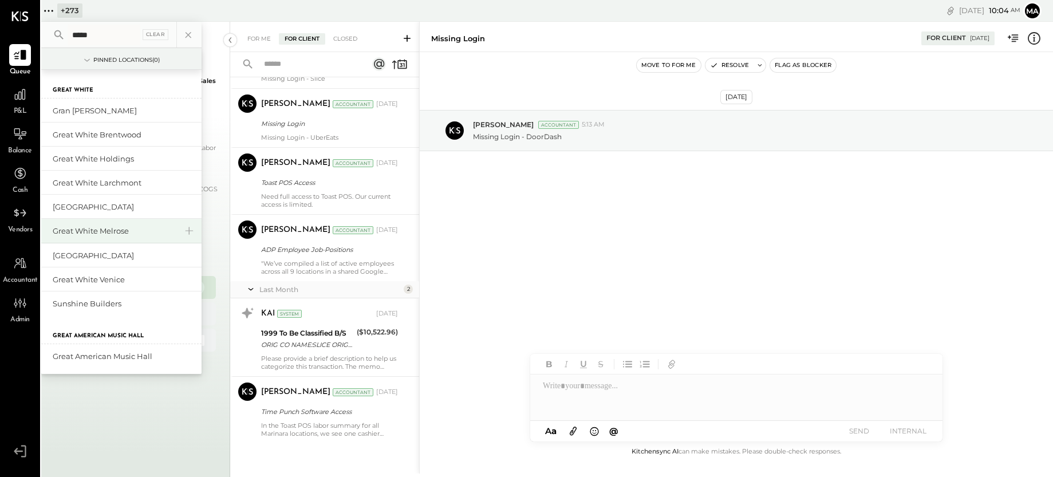
type input "*****"
click at [120, 224] on div "Great White Melrose" at bounding box center [121, 231] width 160 height 25
click at [104, 231] on div "Great White Melrose" at bounding box center [115, 231] width 124 height 11
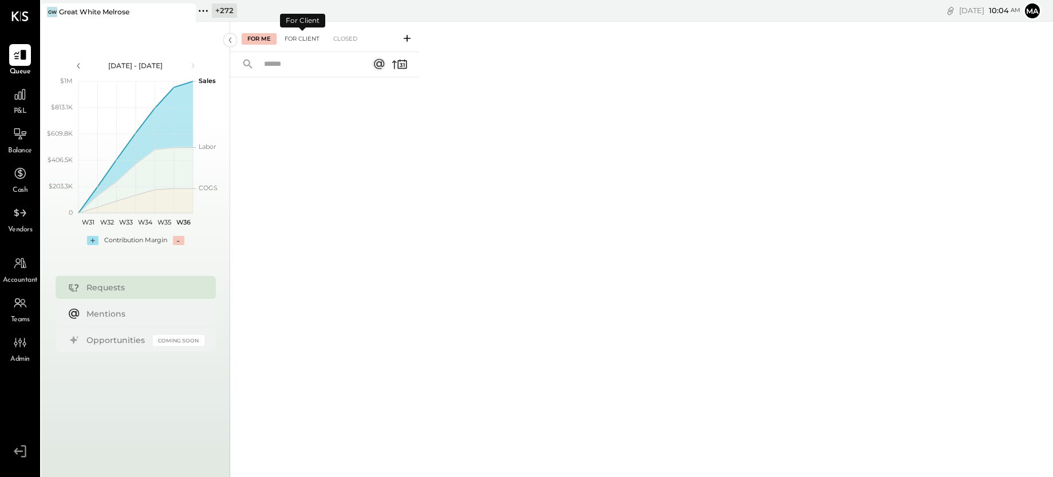
click at [307, 38] on div "For Client" at bounding box center [302, 38] width 46 height 11
click at [15, 98] on icon at bounding box center [20, 94] width 15 height 15
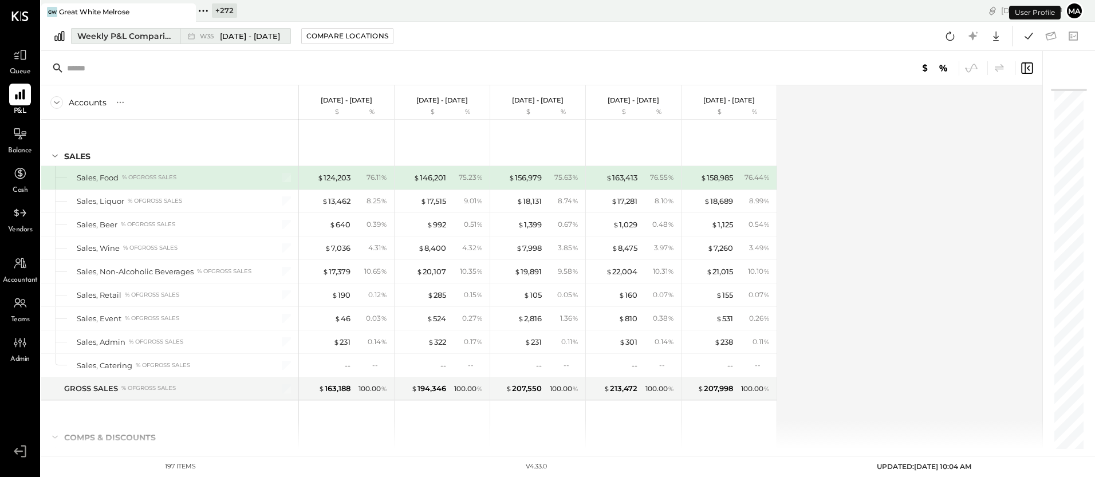
click at [240, 36] on span "[DATE] - [DATE]" at bounding box center [250, 36] width 60 height 11
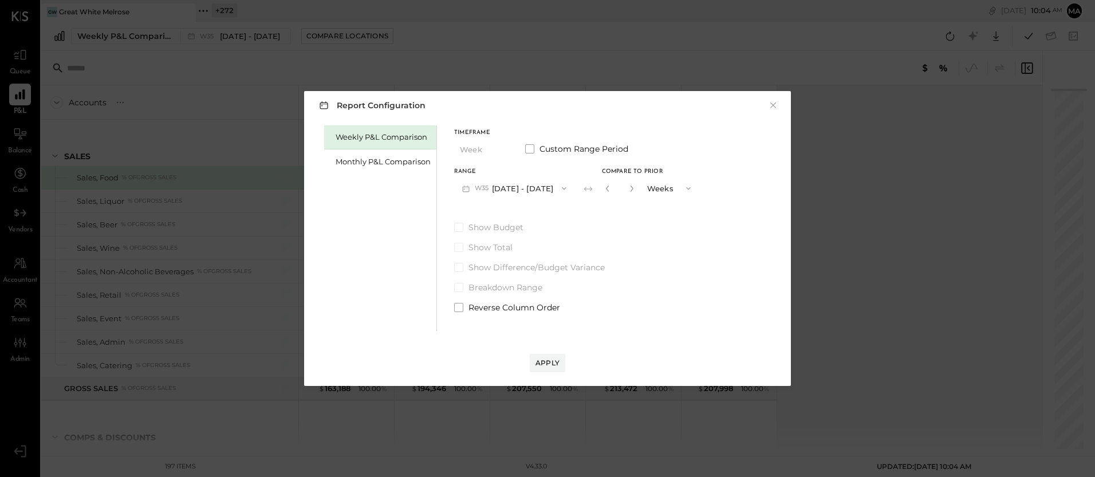
click at [543, 187] on button "W35 [DATE] - [DATE]" at bounding box center [514, 187] width 120 height 21
click at [372, 150] on div "Monthly P&L Comparison" at bounding box center [380, 161] width 112 height 24
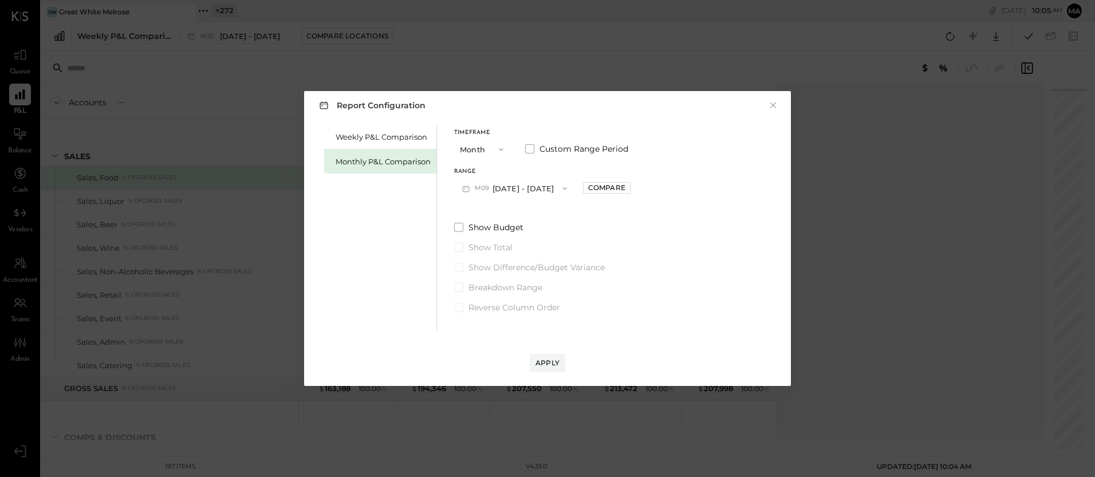
click at [507, 185] on button "M09 [DATE] - [DATE]" at bounding box center [514, 187] width 121 height 21
click at [502, 239] on span "[DATE] - [DATE]" at bounding box center [510, 238] width 54 height 10
click at [618, 184] on button "Compare" at bounding box center [607, 187] width 48 height 11
click at [629, 191] on icon "button" at bounding box center [632, 188] width 7 height 7
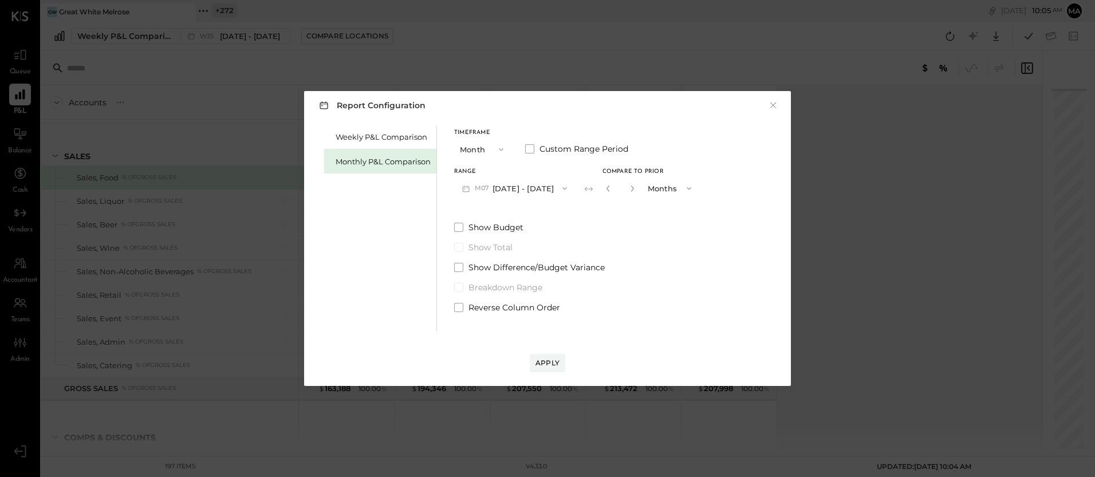
type input "*"
click at [547, 361] on div "Apply" at bounding box center [547, 363] width 24 height 10
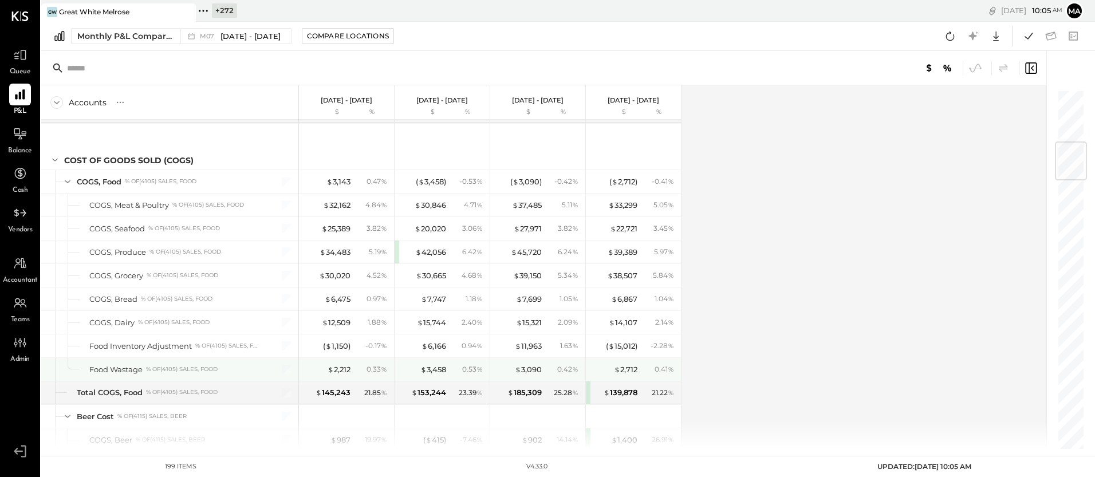
scroll to position [442, 0]
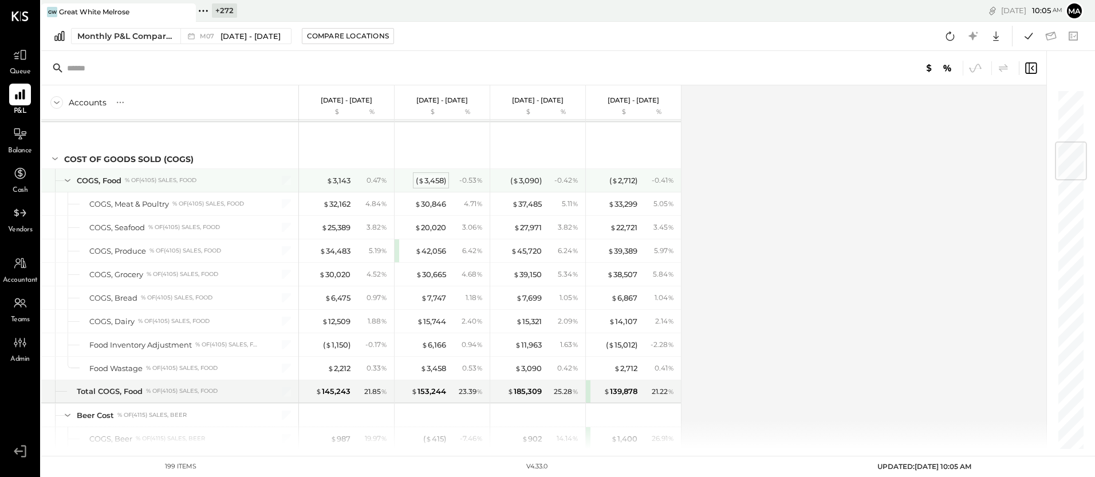
click at [430, 178] on div "( $ 3,458 )" at bounding box center [431, 180] width 30 height 11
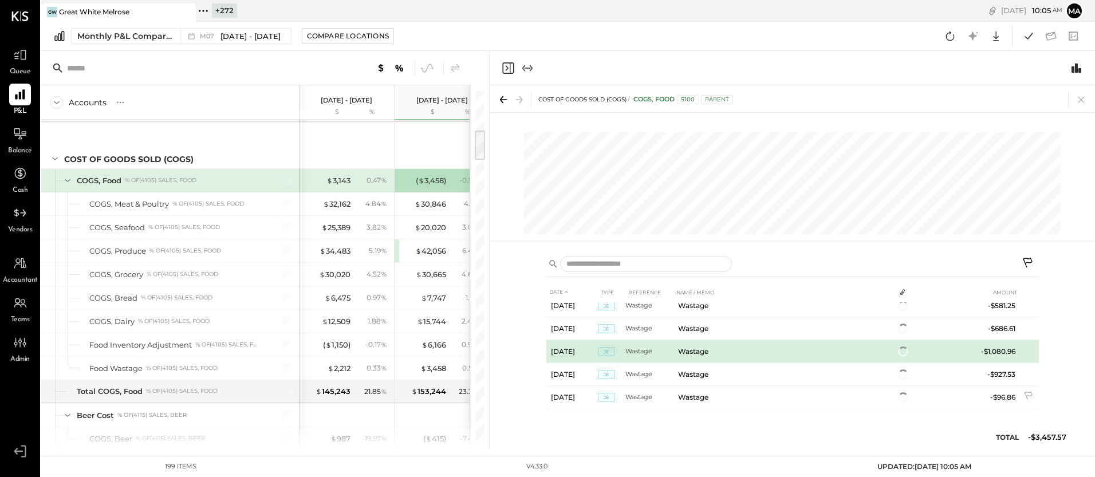
scroll to position [59, 0]
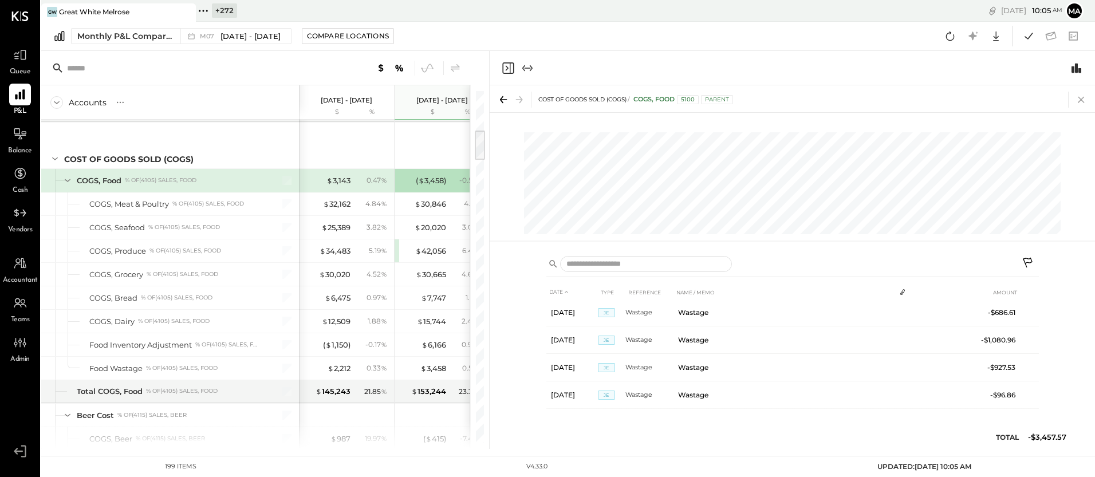
click at [1079, 98] on icon at bounding box center [1080, 100] width 6 height 6
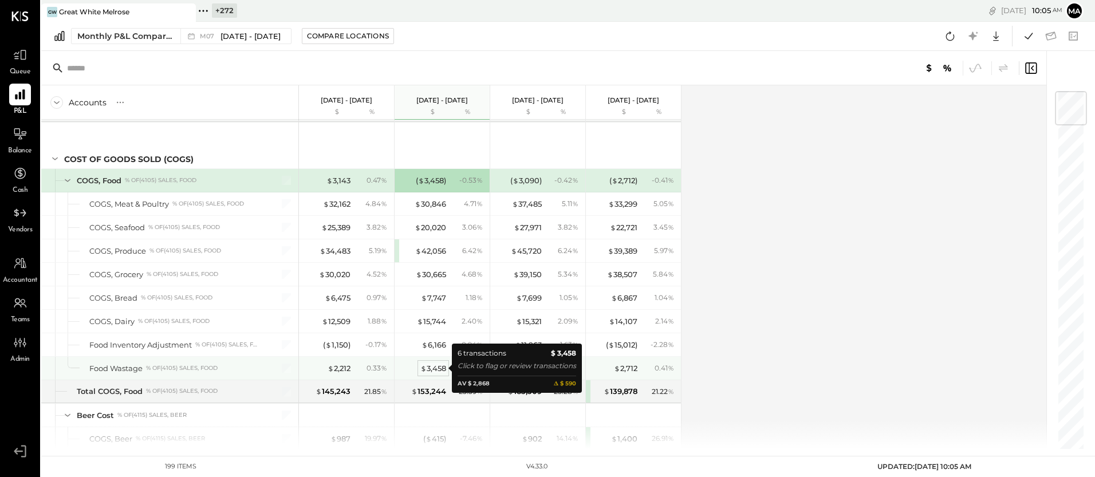
click at [429, 367] on div "$ 3,458" at bounding box center [433, 368] width 26 height 11
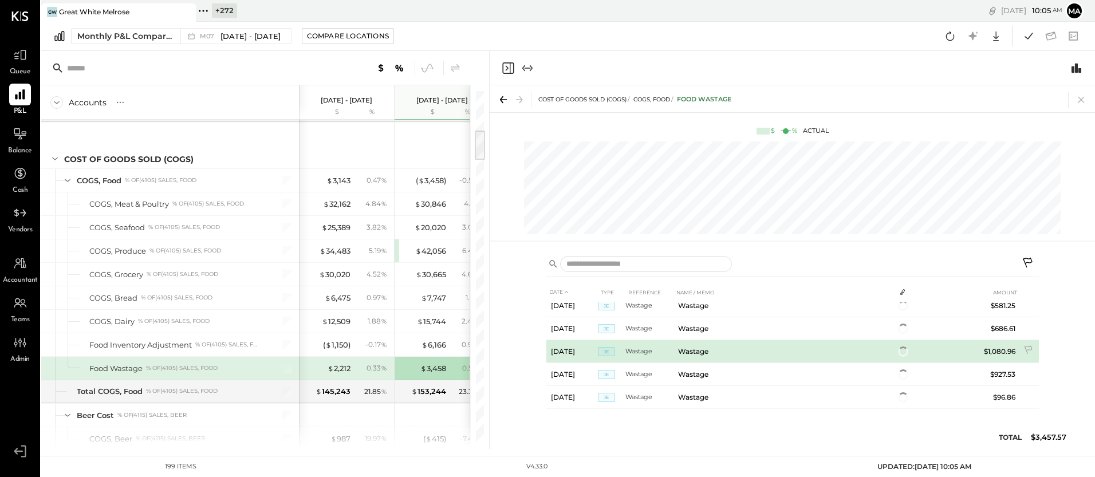
scroll to position [59, 0]
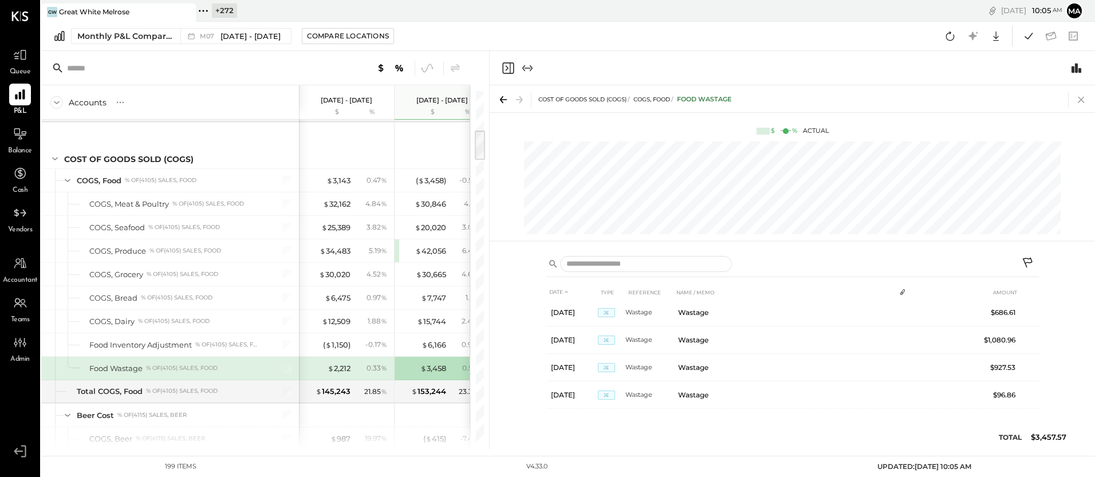
click at [1083, 95] on icon at bounding box center [1081, 100] width 16 height 16
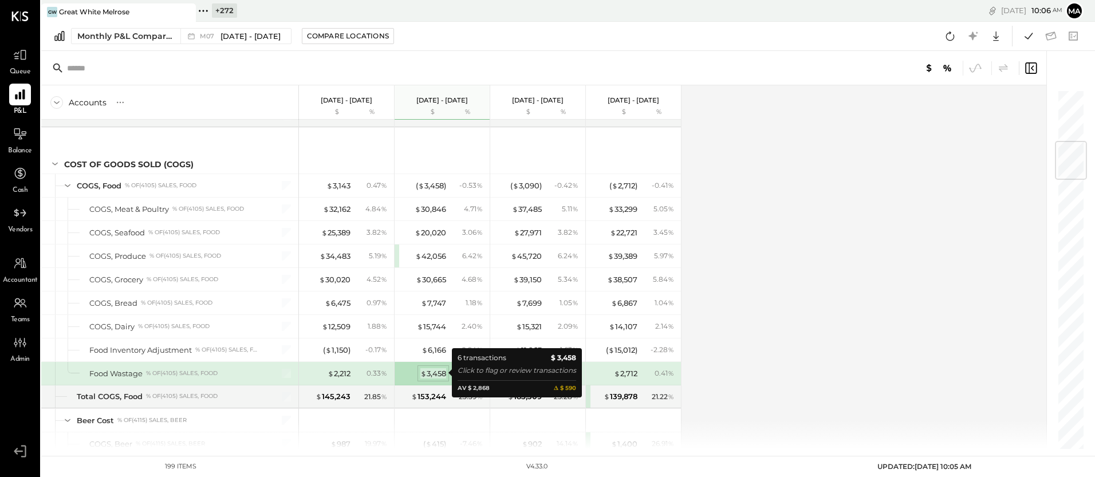
scroll to position [437, 0]
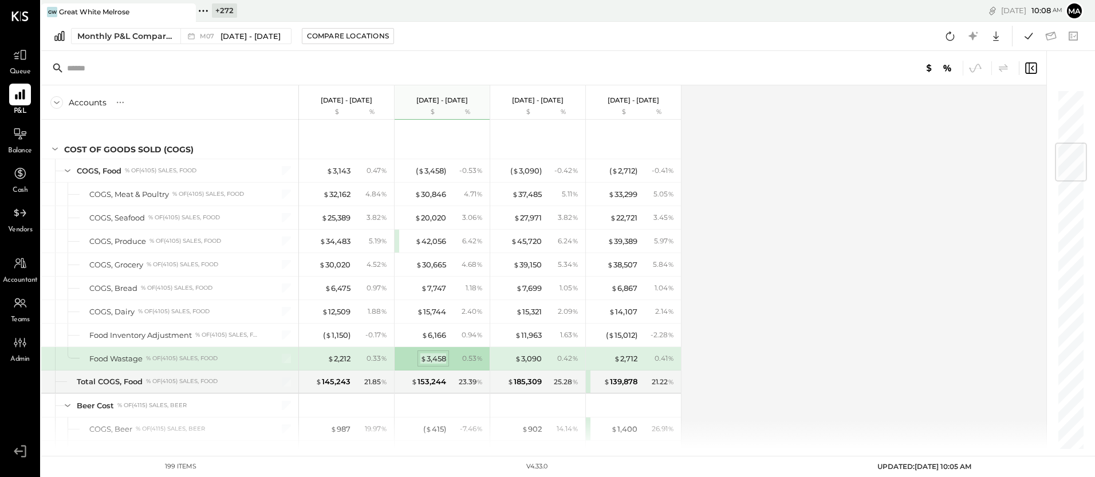
click at [436, 358] on div "$ 3,458" at bounding box center [433, 358] width 26 height 11
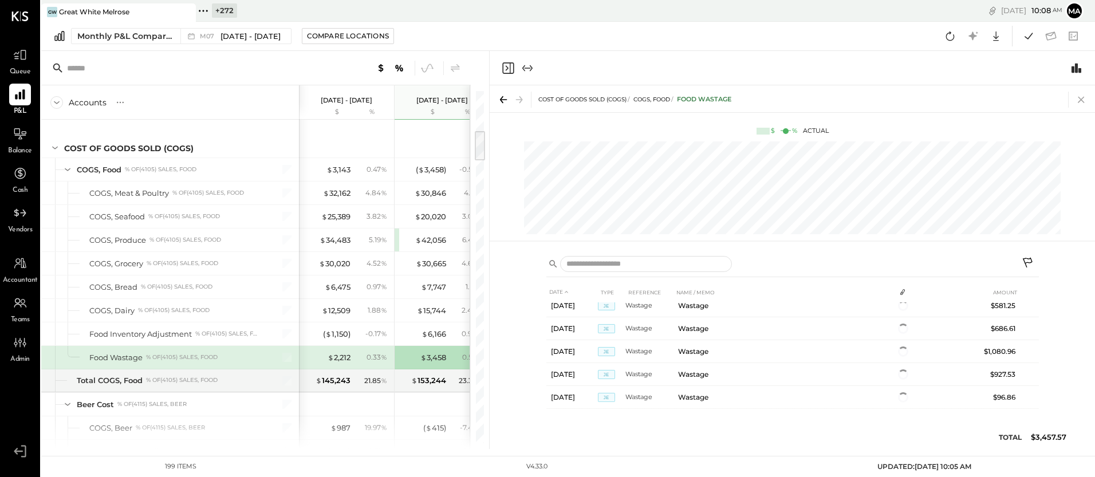
scroll to position [59, 0]
click at [1083, 98] on icon at bounding box center [1081, 100] width 16 height 16
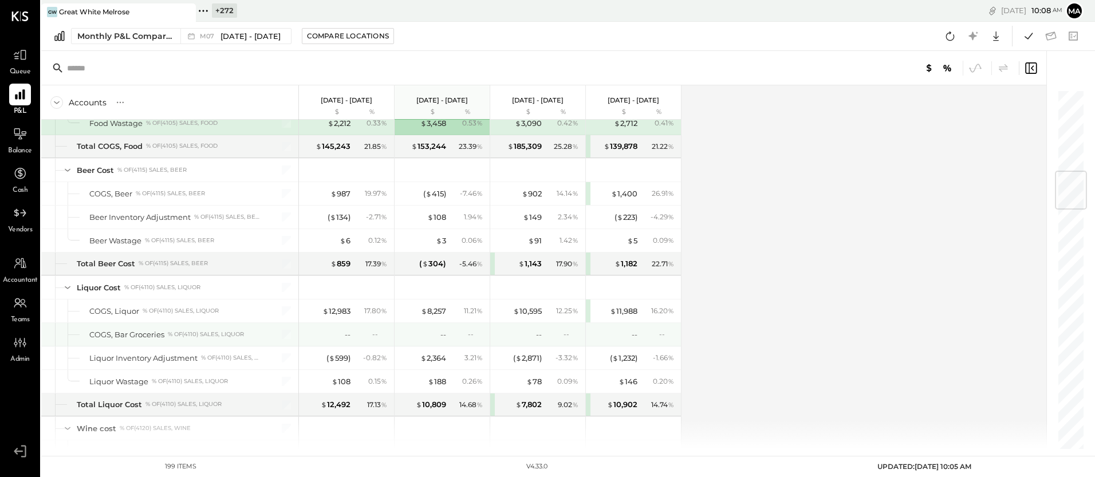
scroll to position [688, 0]
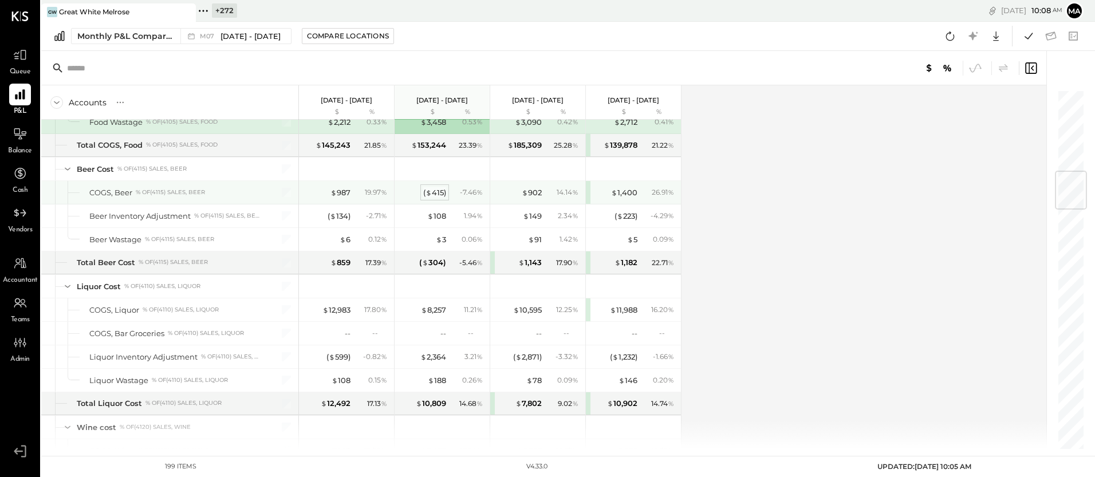
click at [437, 194] on div "( $ 415 )" at bounding box center [434, 192] width 23 height 11
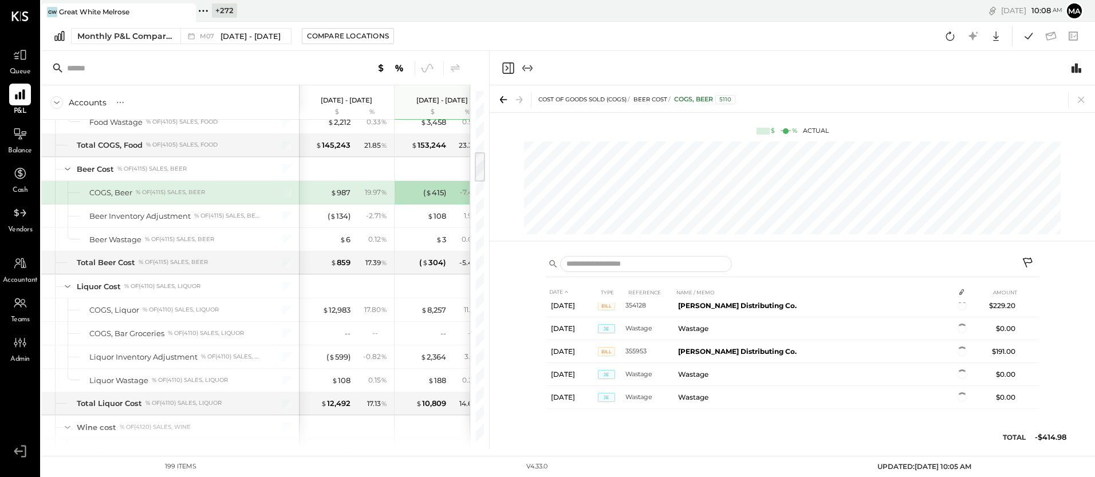
scroll to position [254, 0]
click at [1081, 100] on icon at bounding box center [1080, 100] width 6 height 6
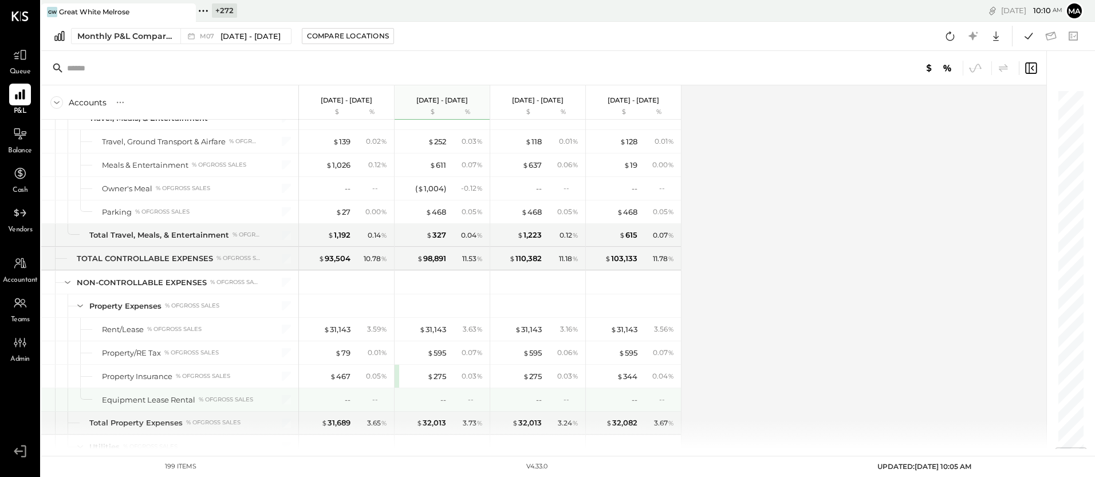
scroll to position [3016, 0]
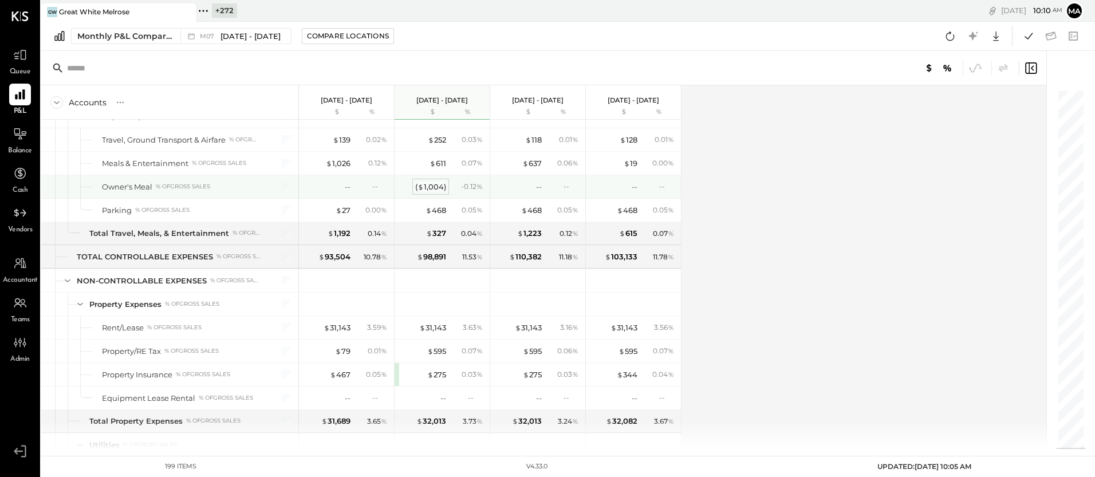
click at [428, 184] on div "( $ 1,004 )" at bounding box center [430, 186] width 31 height 11
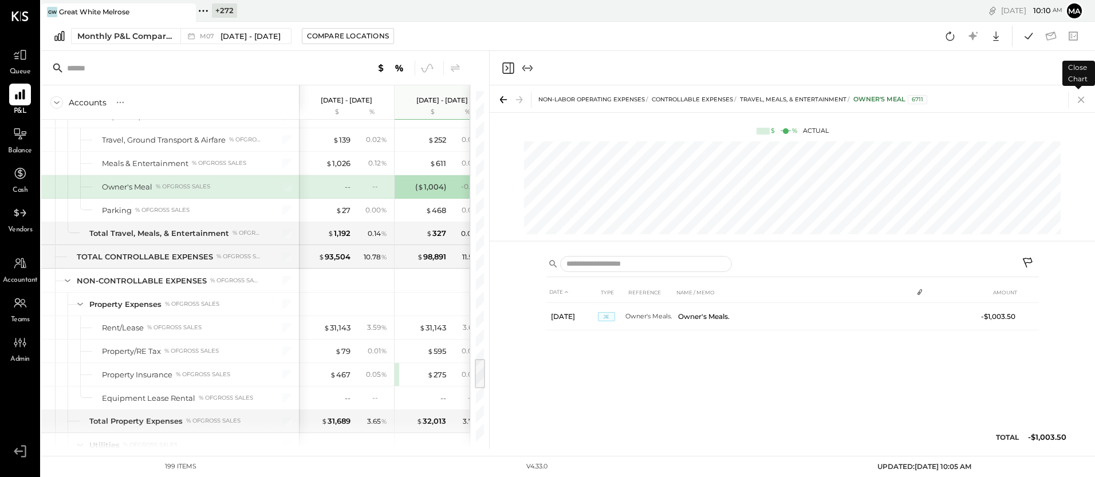
click at [1079, 98] on icon at bounding box center [1080, 100] width 6 height 6
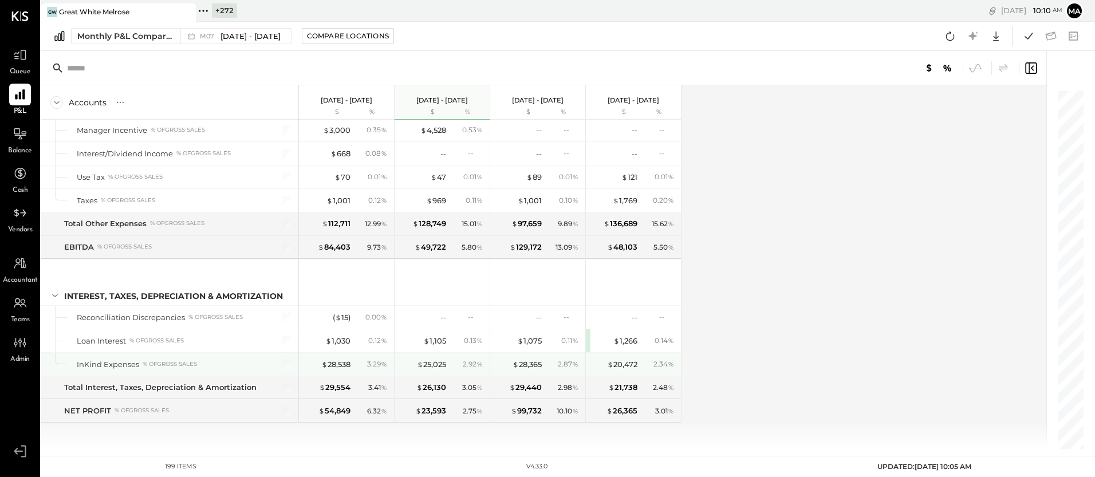
scroll to position [3638, 0]
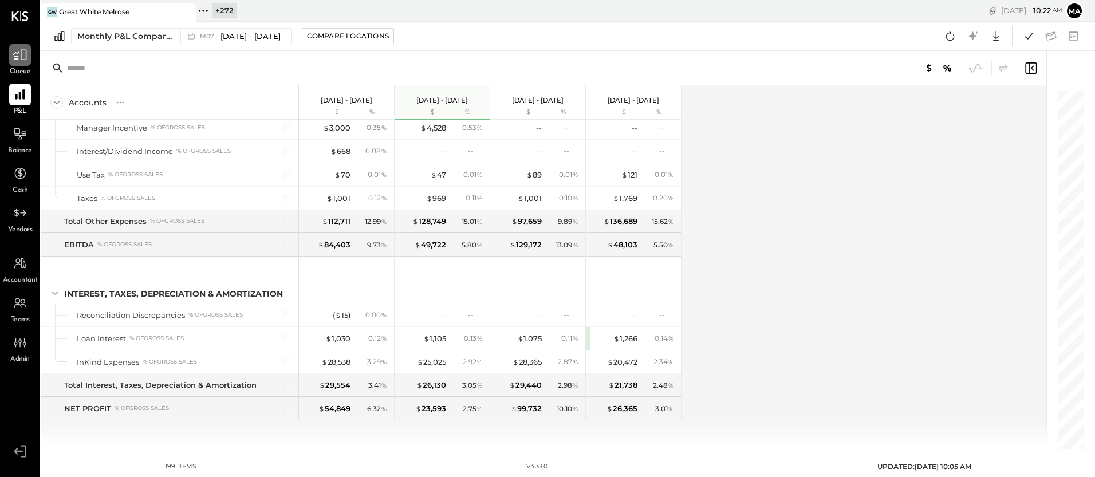
click at [21, 58] on icon at bounding box center [20, 55] width 14 height 11
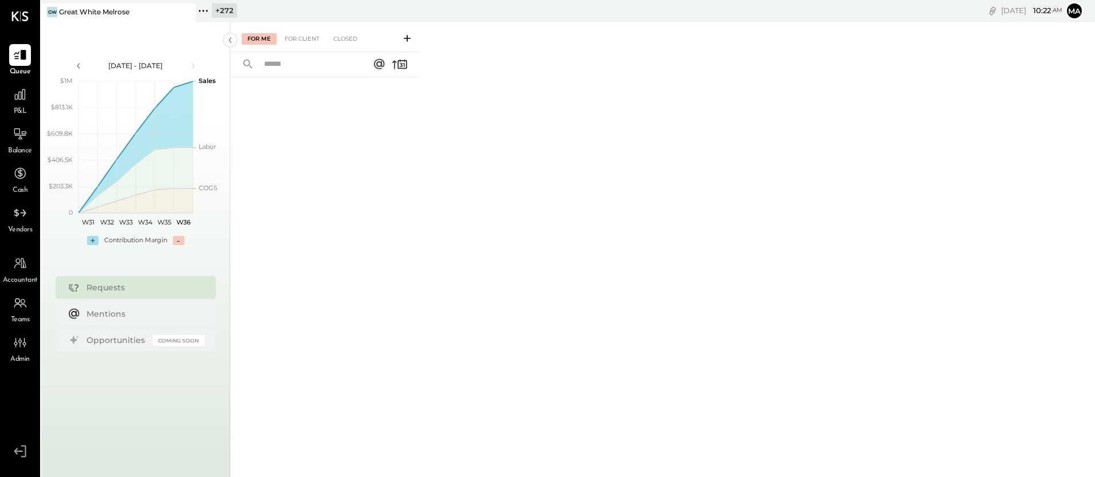
click at [409, 33] on icon at bounding box center [406, 38] width 11 height 11
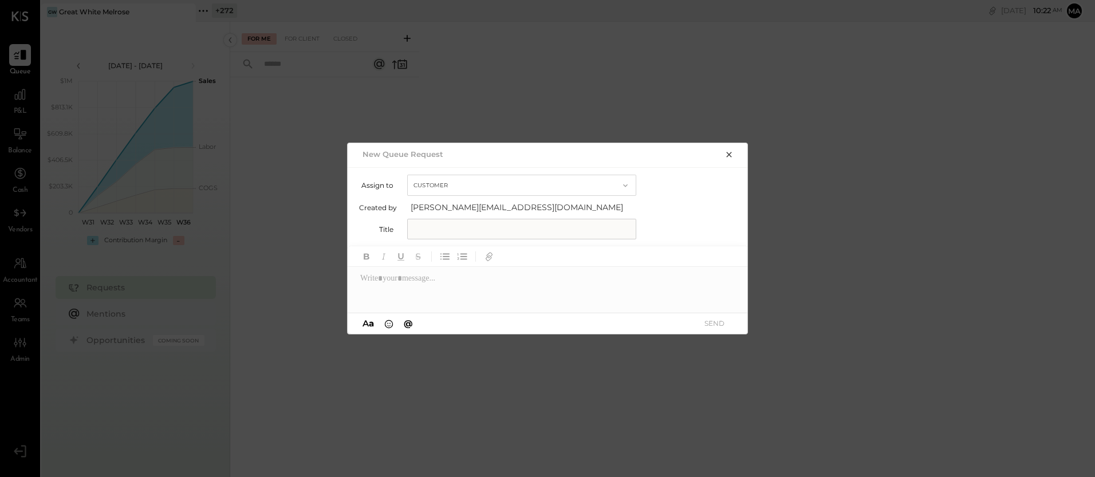
click at [427, 182] on button "Customer" at bounding box center [521, 185] width 229 height 21
click at [428, 209] on span "Accountant" at bounding box center [436, 205] width 41 height 7
click at [428, 231] on input "text" at bounding box center [521, 229] width 229 height 21
type input "*"
type input "*****"
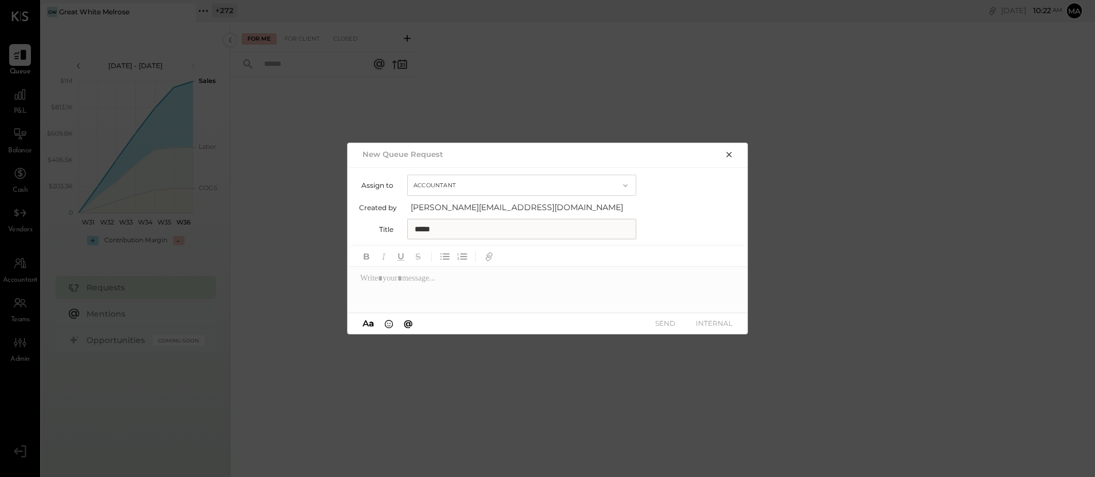
click at [417, 283] on div at bounding box center [548, 290] width 401 height 46
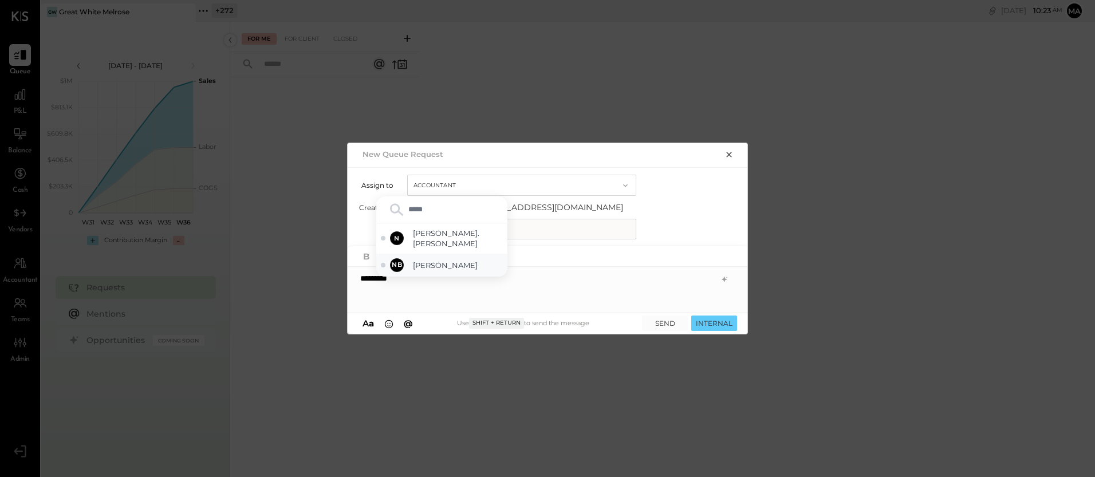
click at [443, 262] on span "[PERSON_NAME]" at bounding box center [458, 265] width 90 height 11
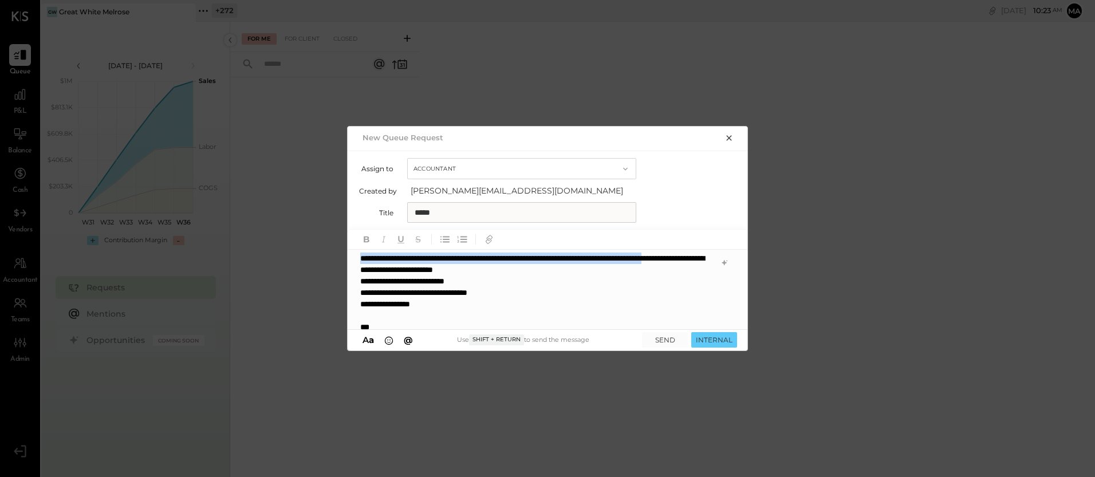
scroll to position [59, 0]
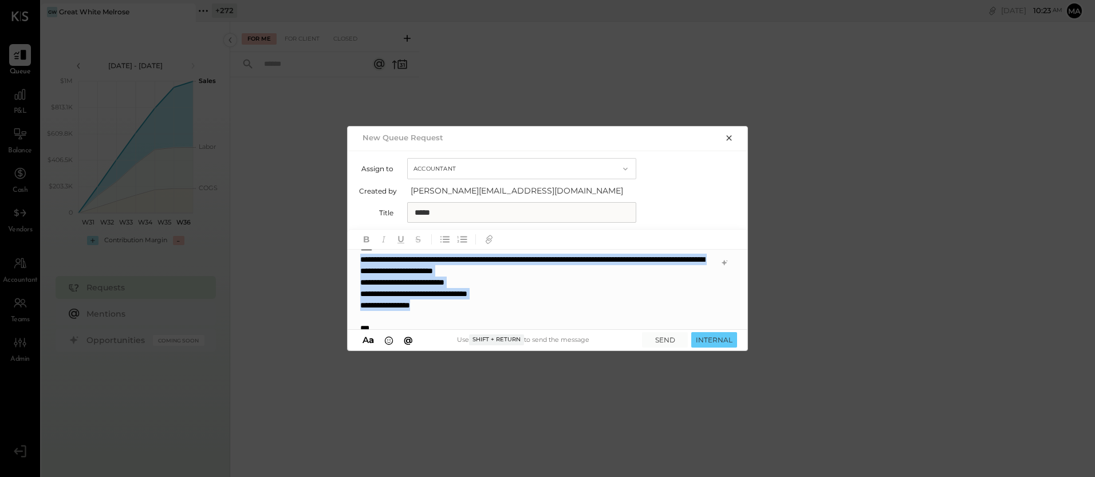
drag, startPoint x: 362, startPoint y: 259, endPoint x: 447, endPoint y: 305, distance: 96.5
click at [447, 305] on div "**********" at bounding box center [536, 328] width 352 height 172
click at [460, 238] on icon "button" at bounding box center [462, 239] width 13 height 13
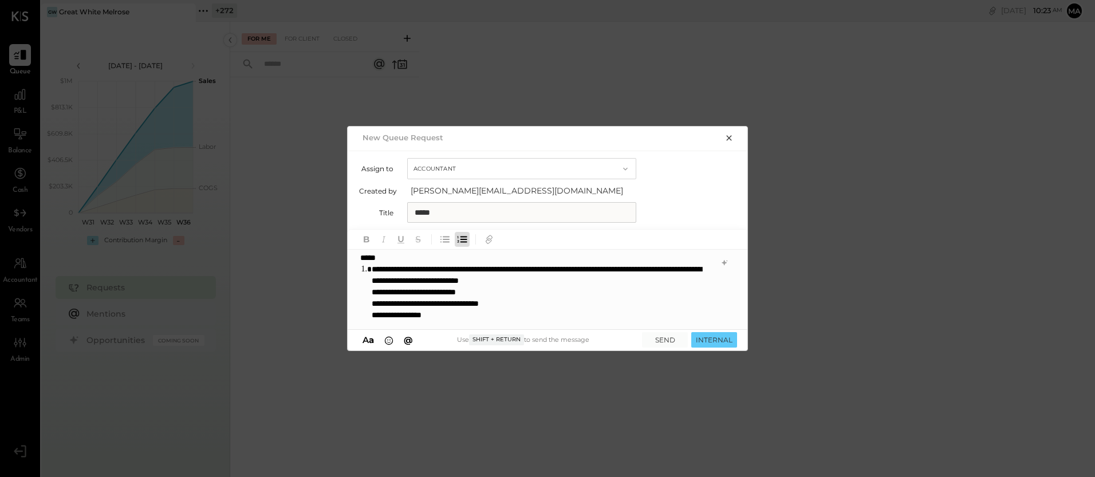
scroll to position [53, 0]
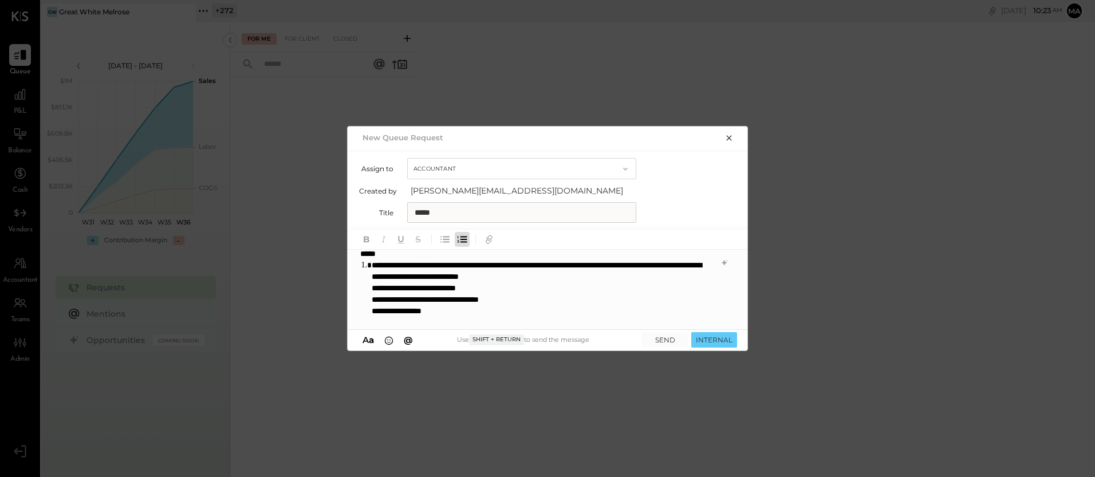
drag, startPoint x: 372, startPoint y: 289, endPoint x: 381, endPoint y: 287, distance: 9.3
click at [372, 289] on li "**********" at bounding box center [542, 339] width 340 height 160
click at [370, 297] on ol "**********" at bounding box center [536, 339] width 352 height 160
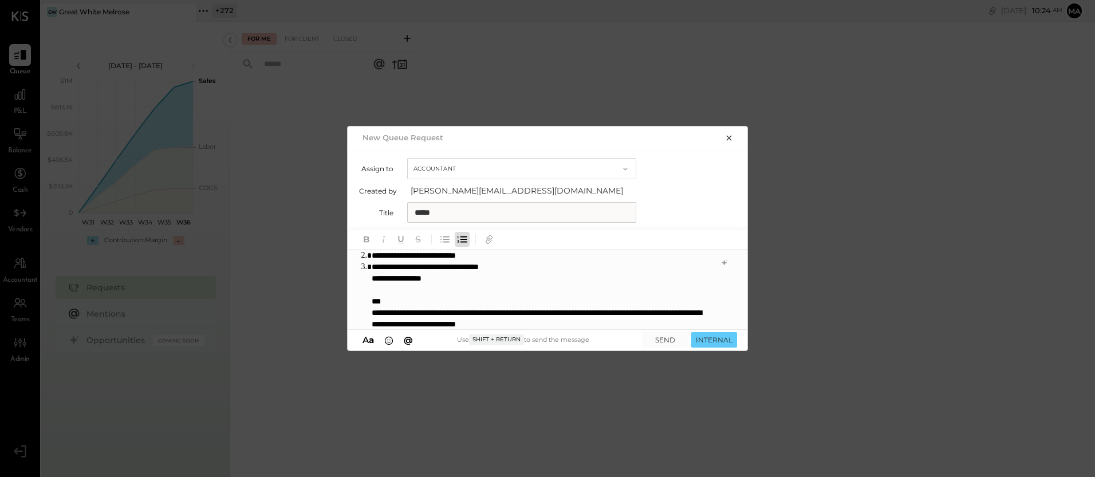
click at [372, 281] on li "**********" at bounding box center [542, 324] width 340 height 126
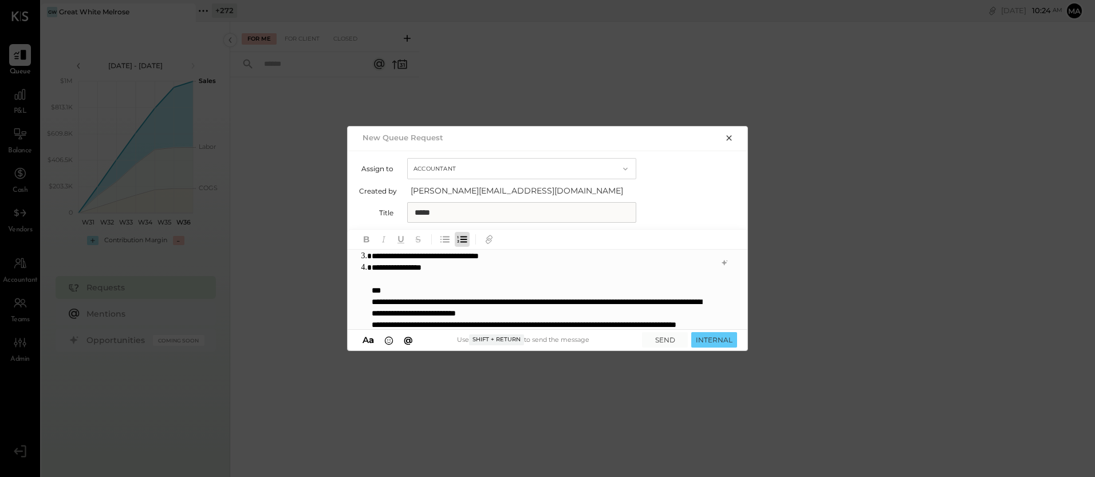
scroll to position [99, 0]
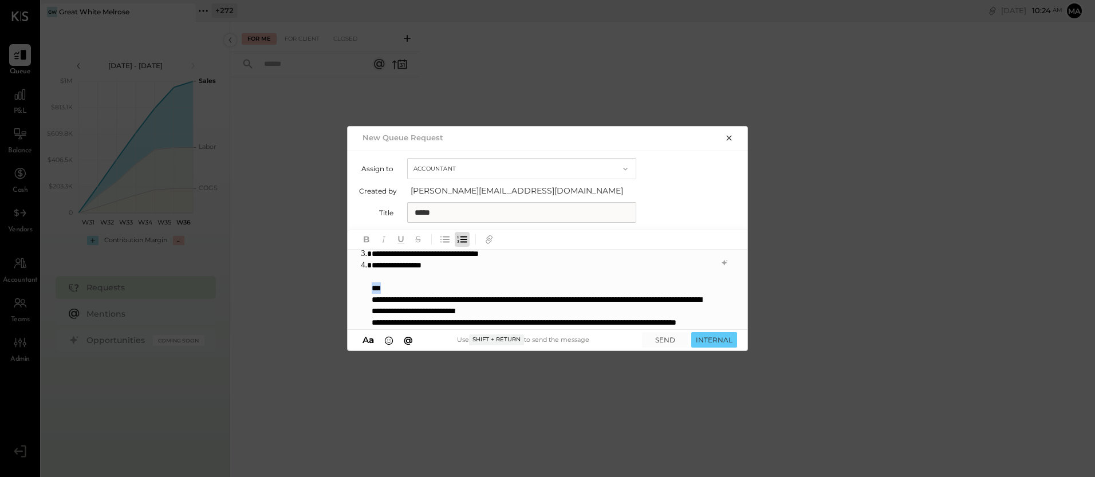
drag, startPoint x: 396, startPoint y: 288, endPoint x: 365, endPoint y: 288, distance: 30.9
click at [365, 288] on ol "**********" at bounding box center [536, 294] width 352 height 160
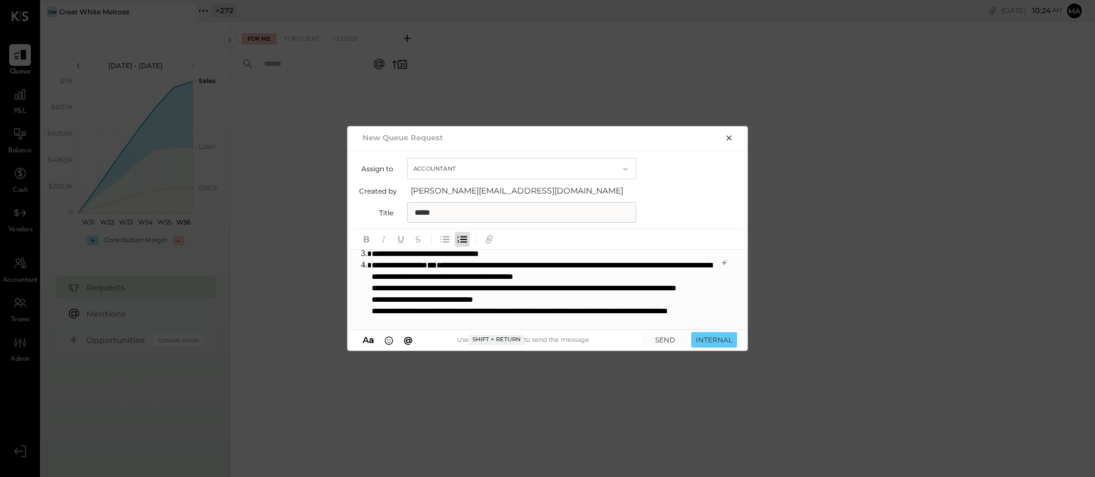
drag, startPoint x: 371, startPoint y: 299, endPoint x: 410, endPoint y: 311, distance: 41.1
click at [372, 299] on li "**********" at bounding box center [542, 316] width 340 height 114
click at [463, 239] on icon "button" at bounding box center [463, 239] width 7 height 6
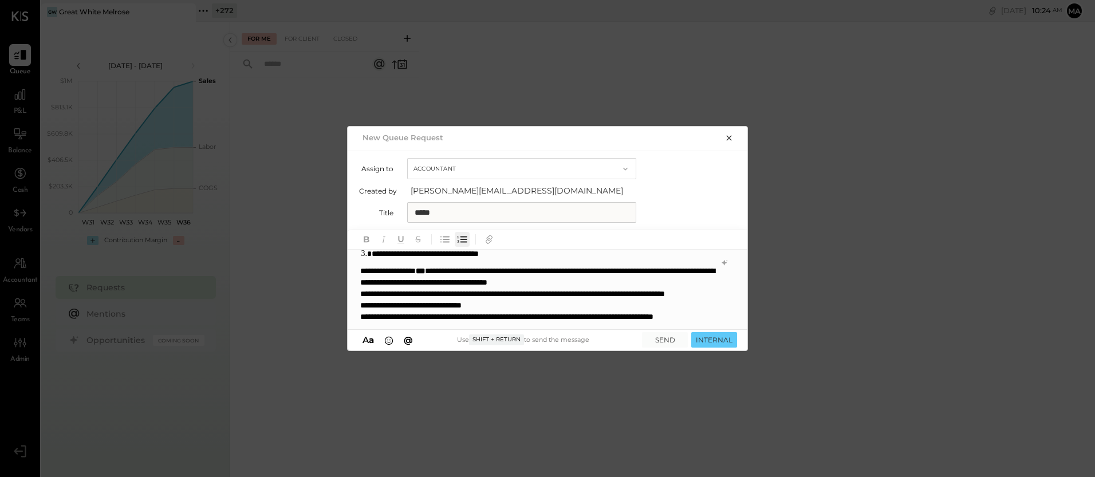
click at [461, 238] on icon "button" at bounding box center [462, 239] width 13 height 13
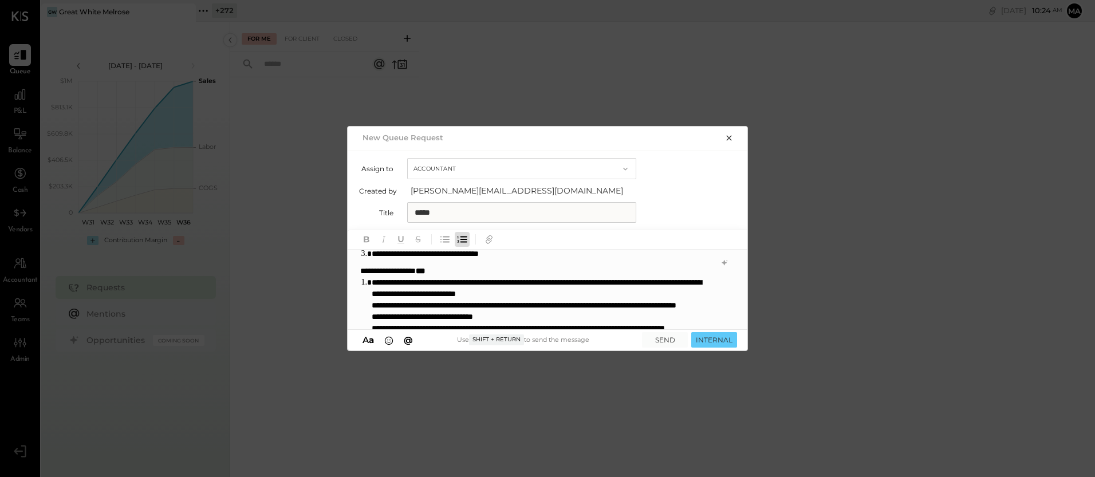
drag, startPoint x: 360, startPoint y: 271, endPoint x: 417, endPoint y: 249, distance: 60.9
click at [363, 271] on span "**********" at bounding box center [388, 271] width 56 height 8
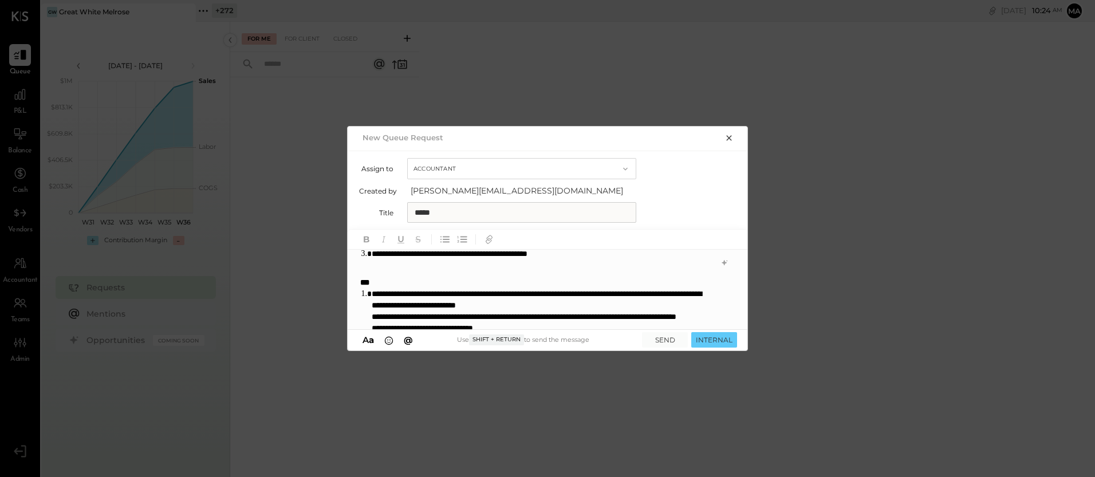
click at [531, 253] on li "**********" at bounding box center [542, 253] width 340 height 11
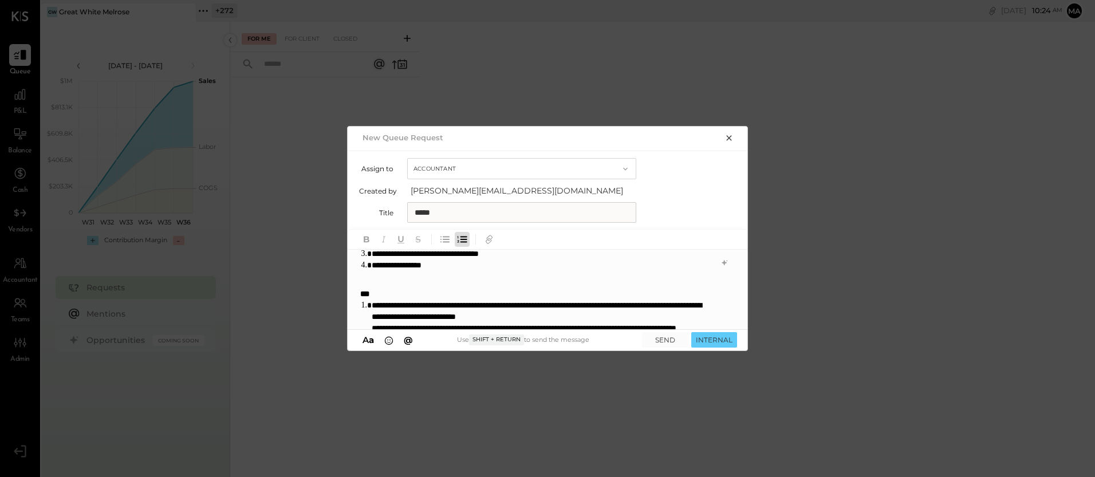
scroll to position [144, 0]
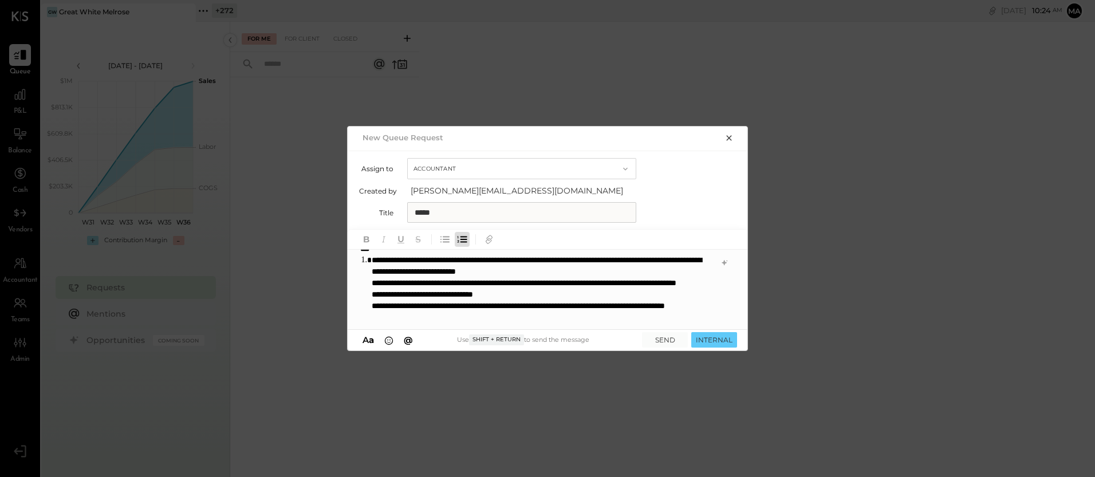
click at [601, 261] on li "**********" at bounding box center [542, 294] width 340 height 80
click at [373, 284] on li "**********" at bounding box center [542, 294] width 340 height 80
click at [404, 283] on li "**********" at bounding box center [542, 305] width 340 height 57
drag, startPoint x: 623, startPoint y: 283, endPoint x: 629, endPoint y: 291, distance: 10.0
click at [629, 291] on li "**********" at bounding box center [542, 305] width 340 height 57
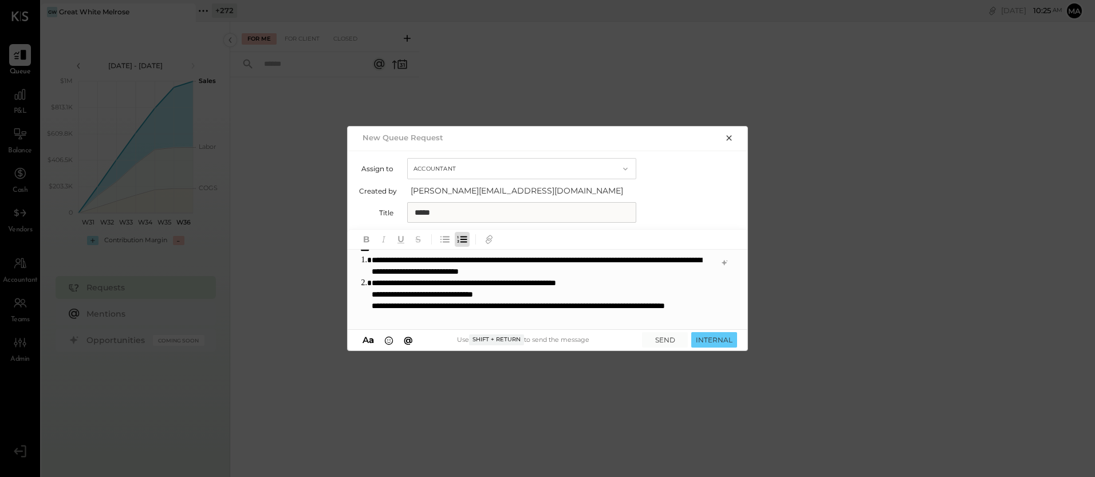
click at [373, 296] on li "**********" at bounding box center [542, 300] width 340 height 46
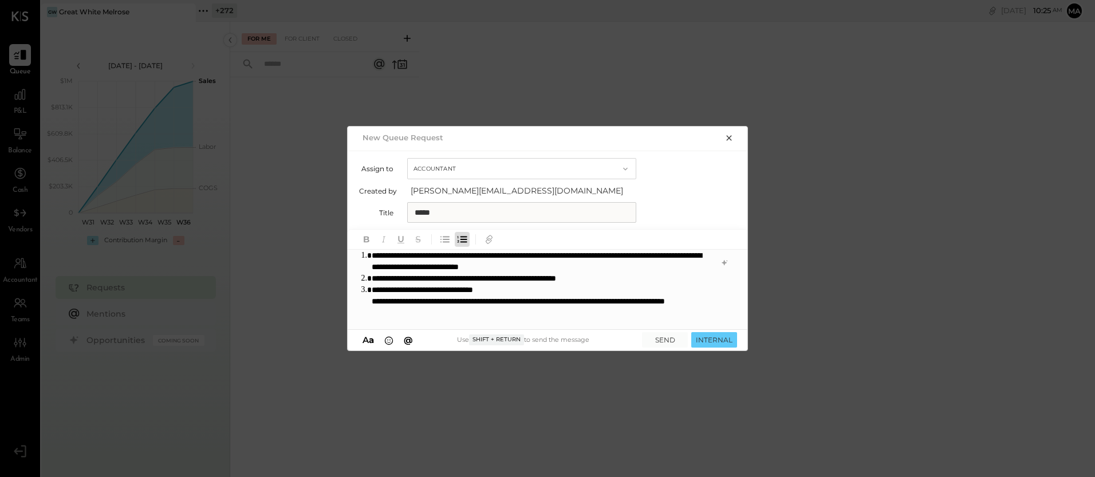
click at [372, 301] on li "**********" at bounding box center [542, 301] width 340 height 34
click at [490, 314] on li "**********" at bounding box center [542, 306] width 340 height 23
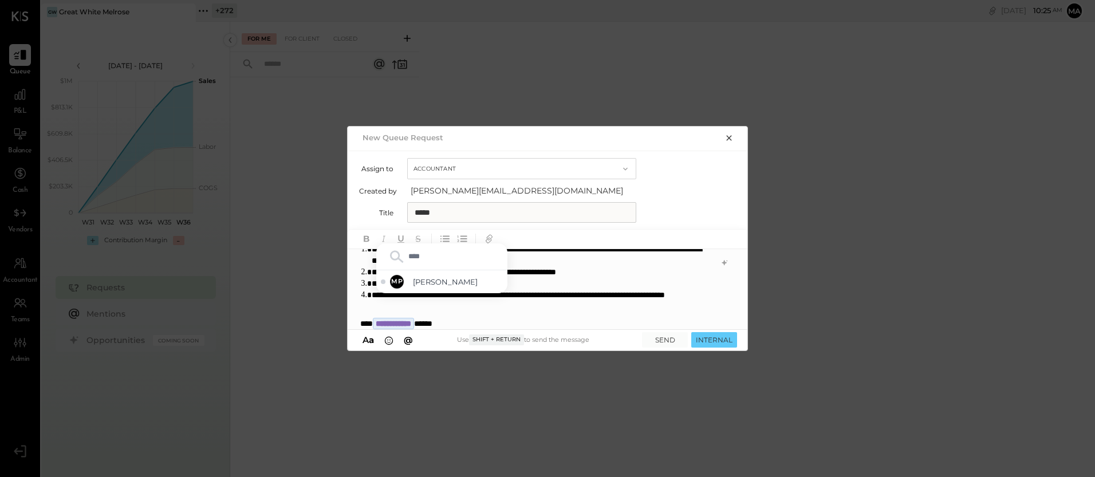
type input "*****"
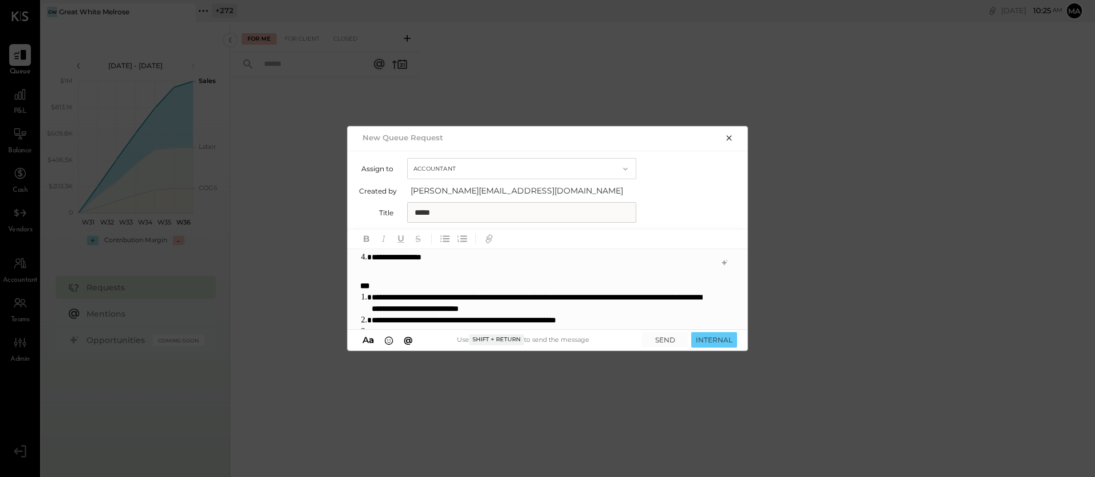
scroll to position [107, 0]
click at [724, 338] on button "INTERNAL" at bounding box center [714, 339] width 46 height 15
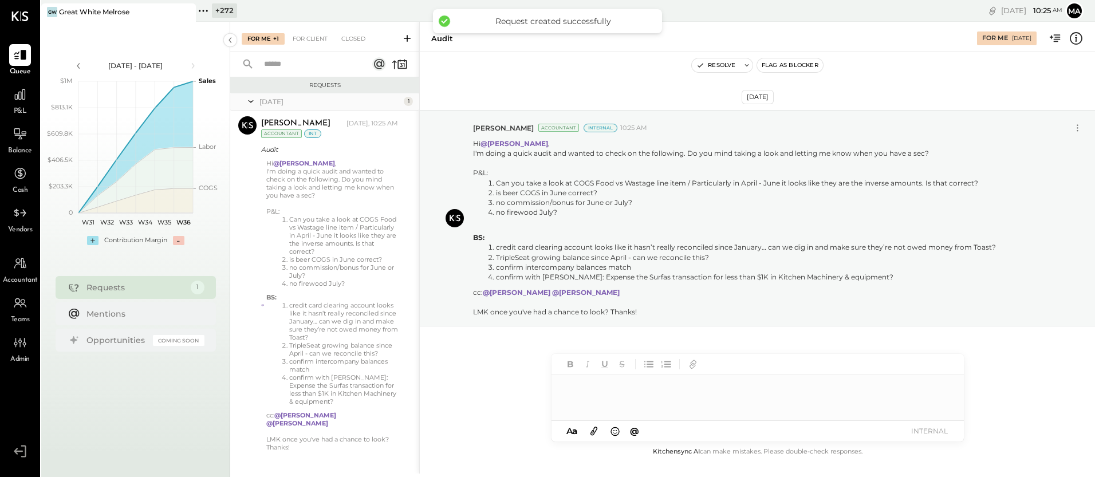
scroll to position [6, 0]
